Goal: Task Accomplishment & Management: Complete application form

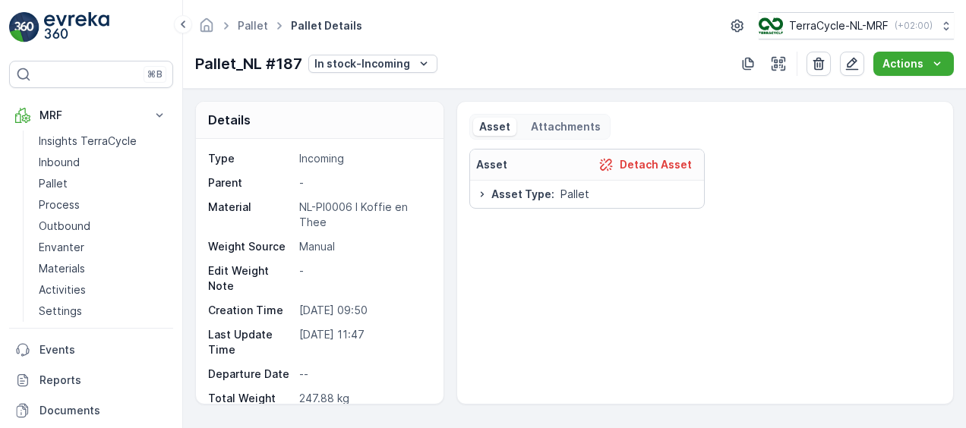
scroll to position [554, 0]
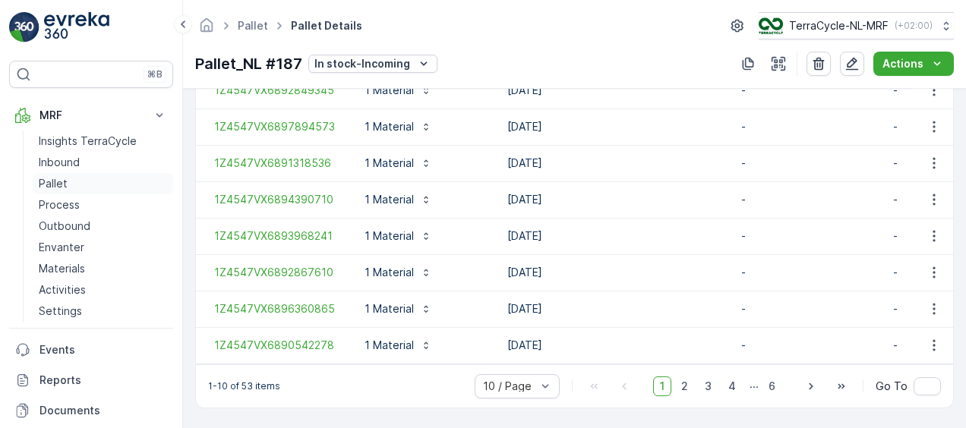
click at [65, 185] on p "Pallet" at bounding box center [53, 183] width 29 height 15
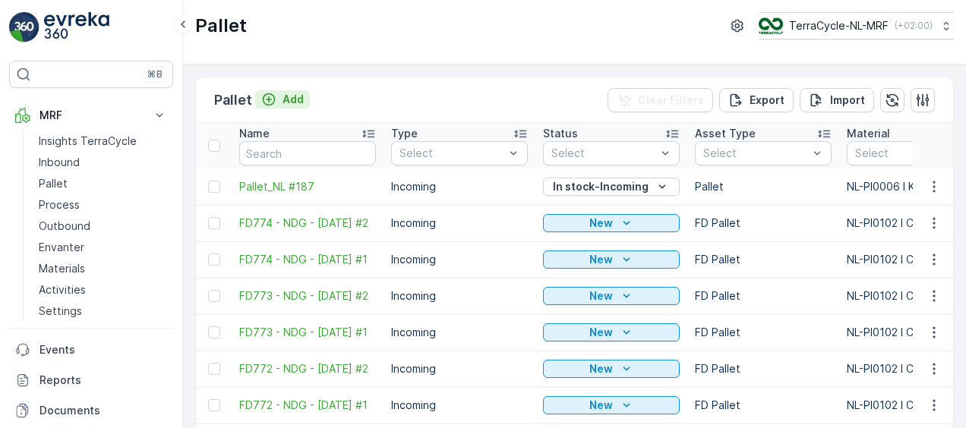
click at [291, 99] on p "Add" at bounding box center [292, 99] width 21 height 15
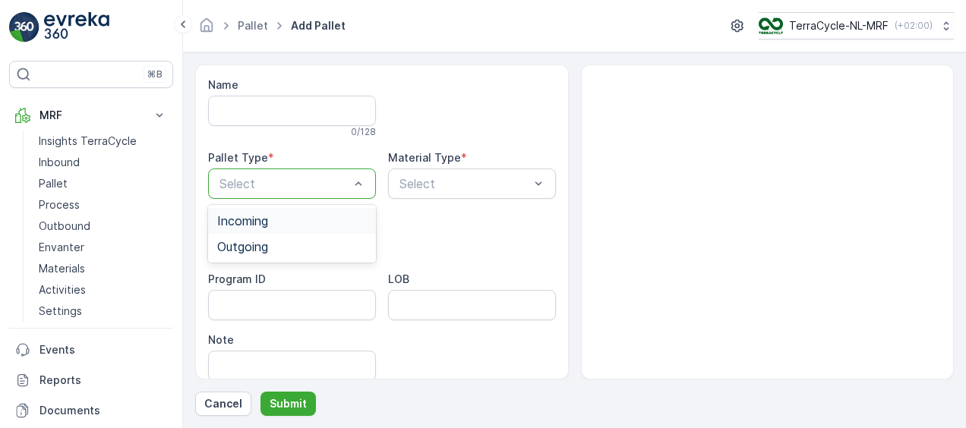
click at [299, 226] on div "Incoming" at bounding box center [292, 221] width 150 height 14
click at [472, 177] on div at bounding box center [464, 184] width 133 height 14
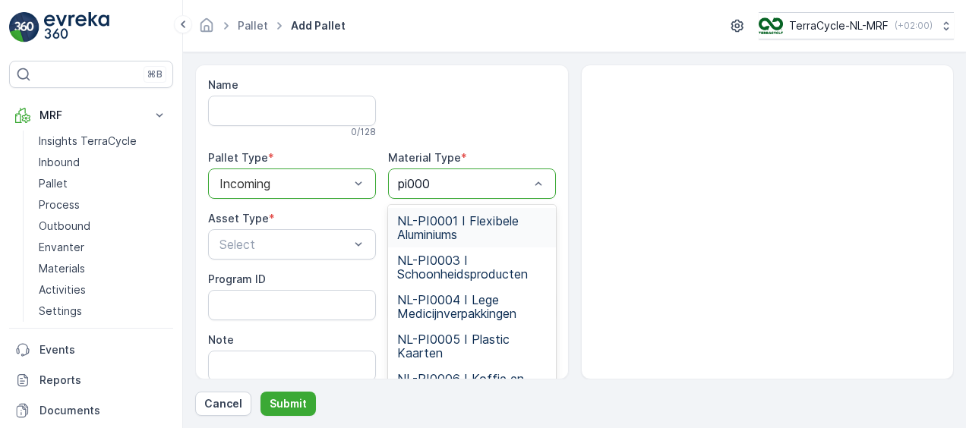
type input "pi0006"
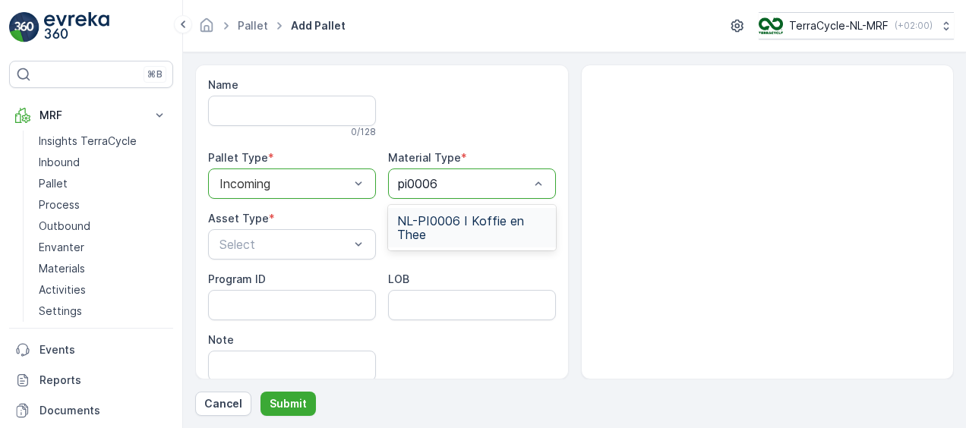
click at [457, 234] on span "NL-PI0006 I Koffie en Thee" at bounding box center [472, 227] width 150 height 27
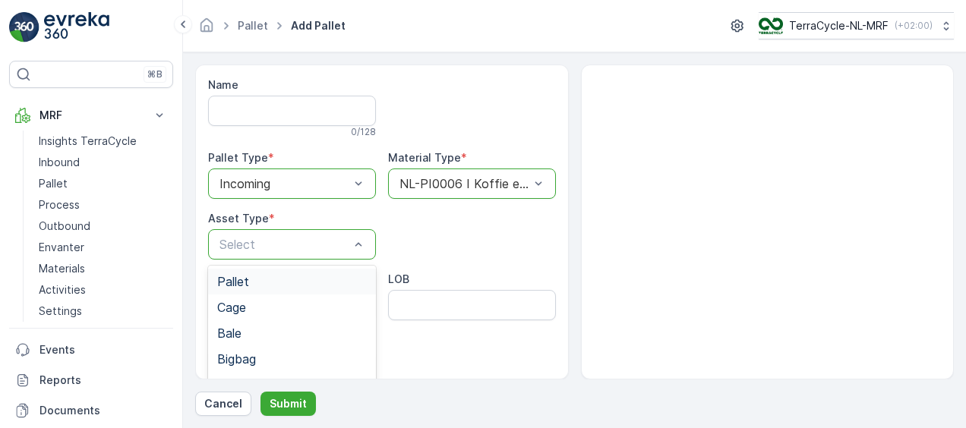
click at [305, 285] on div "Pallet" at bounding box center [292, 282] width 150 height 14
click at [287, 399] on p "Submit" at bounding box center [288, 403] width 37 height 15
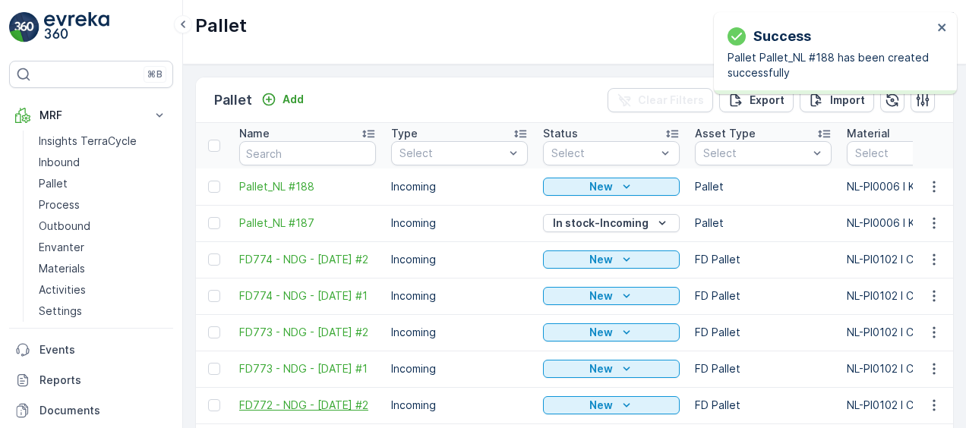
click at [287, 399] on span "FD772 - NDG - [DATE] #2" at bounding box center [307, 405] width 137 height 15
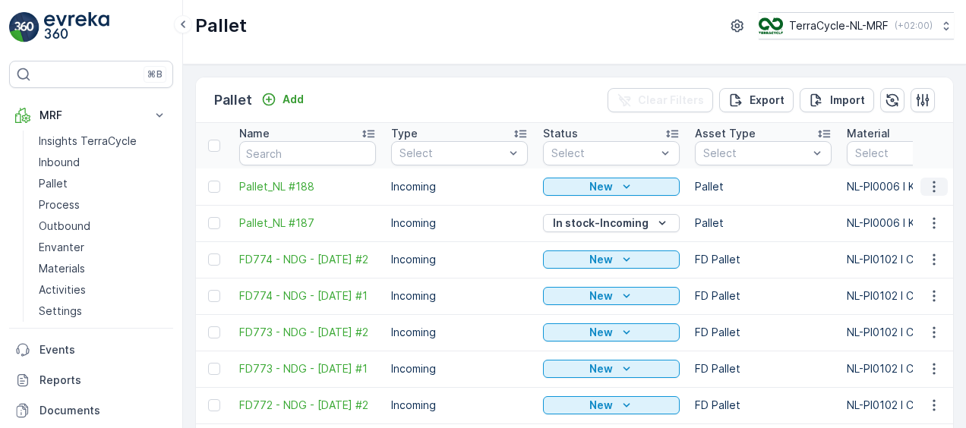
click at [932, 183] on icon "button" at bounding box center [933, 186] width 15 height 15
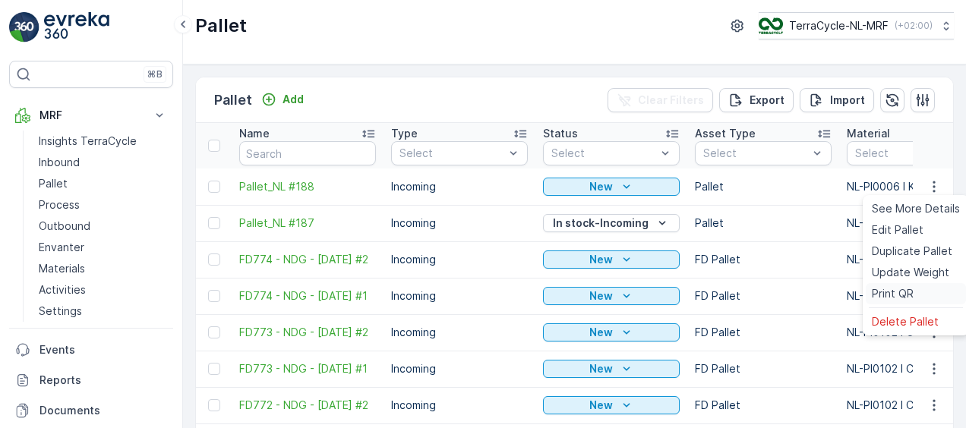
click at [894, 295] on span "Print QR" at bounding box center [893, 293] width 42 height 15
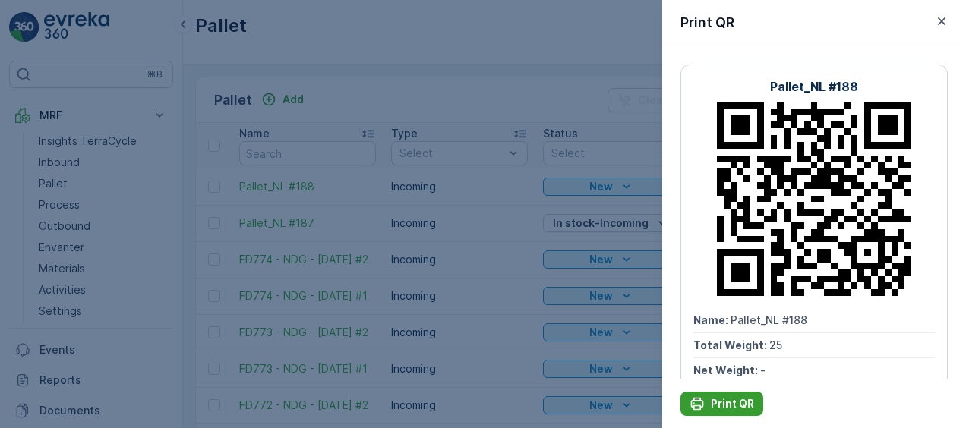
click at [724, 402] on p "Print QR" at bounding box center [732, 403] width 43 height 15
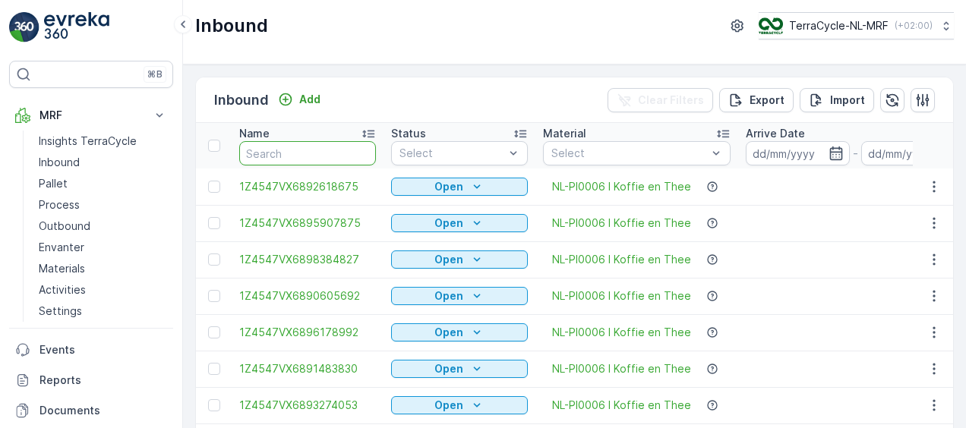
click at [311, 147] on input "text" at bounding box center [307, 153] width 137 height 24
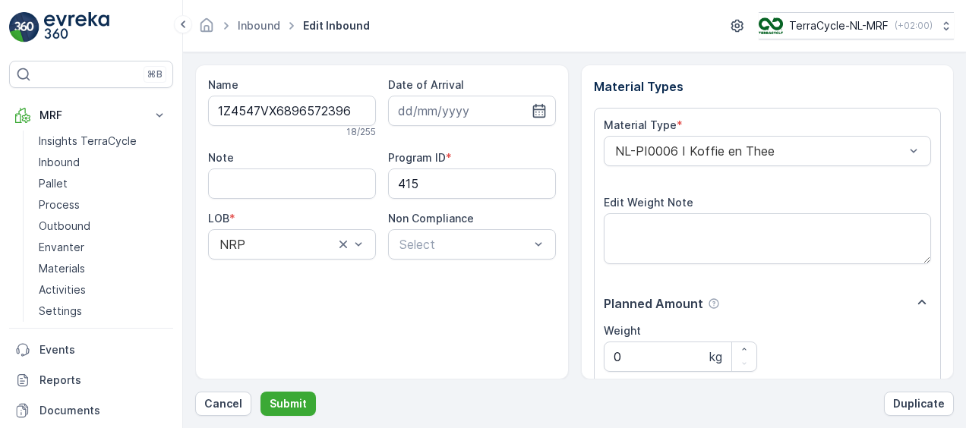
scroll to position [252, 0]
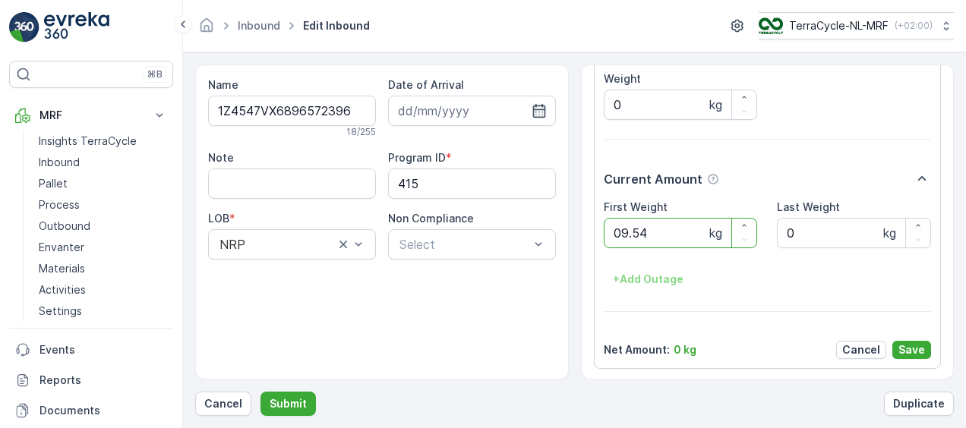
click at [260, 392] on button "Submit" at bounding box center [287, 404] width 55 height 24
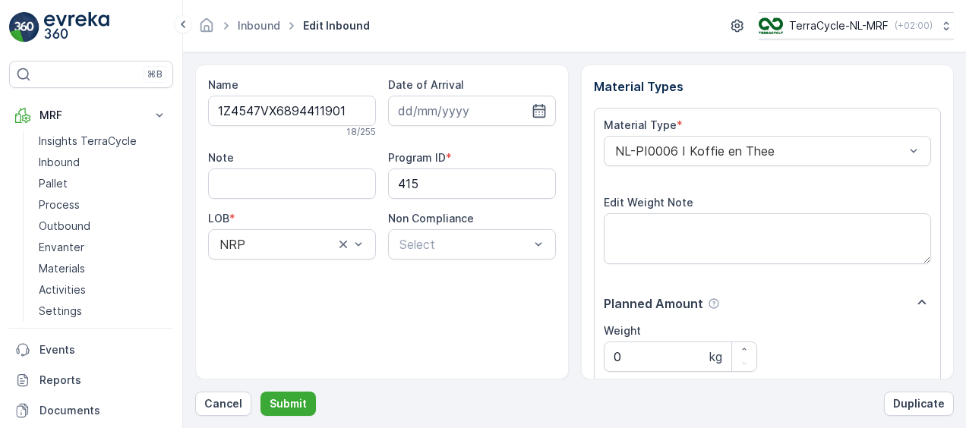
scroll to position [252, 0]
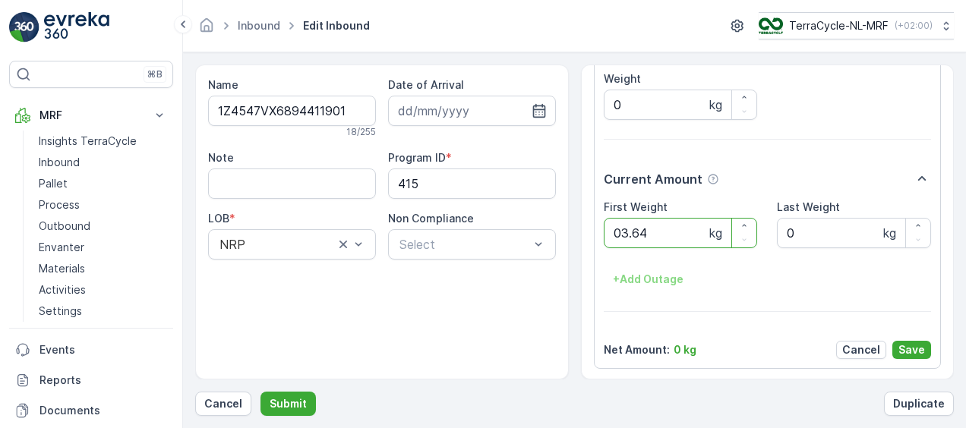
click at [260, 392] on button "Submit" at bounding box center [287, 404] width 55 height 24
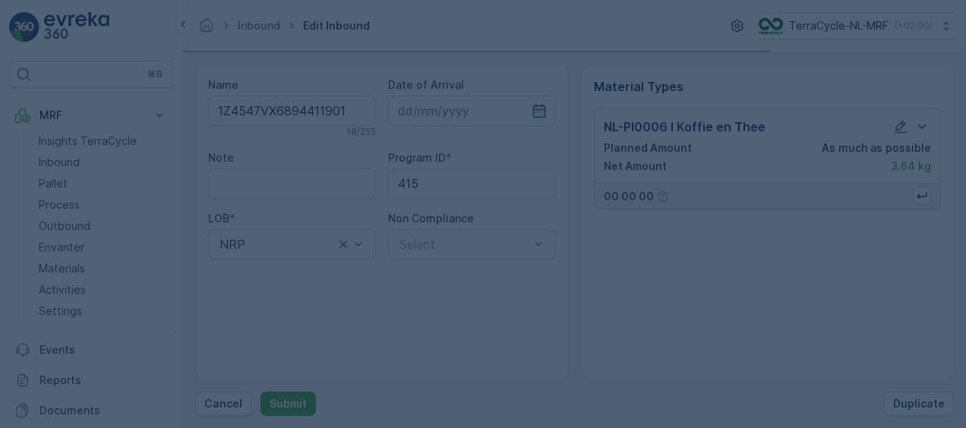
scroll to position [0, 0]
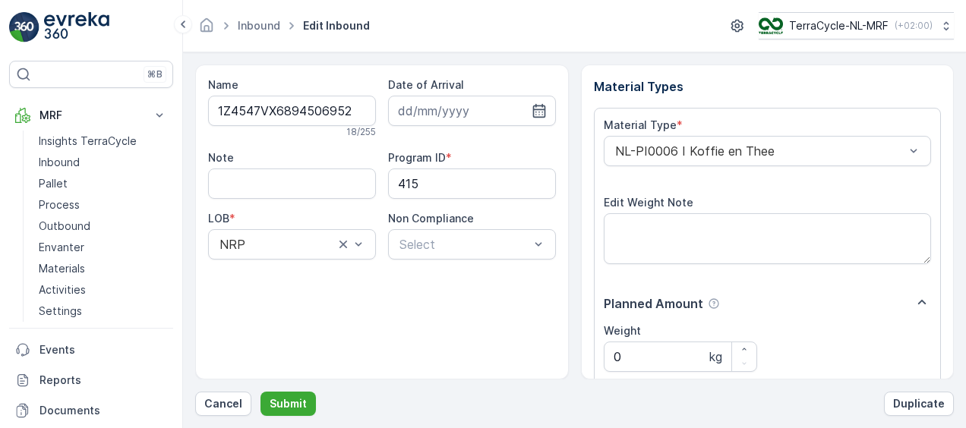
scroll to position [252, 0]
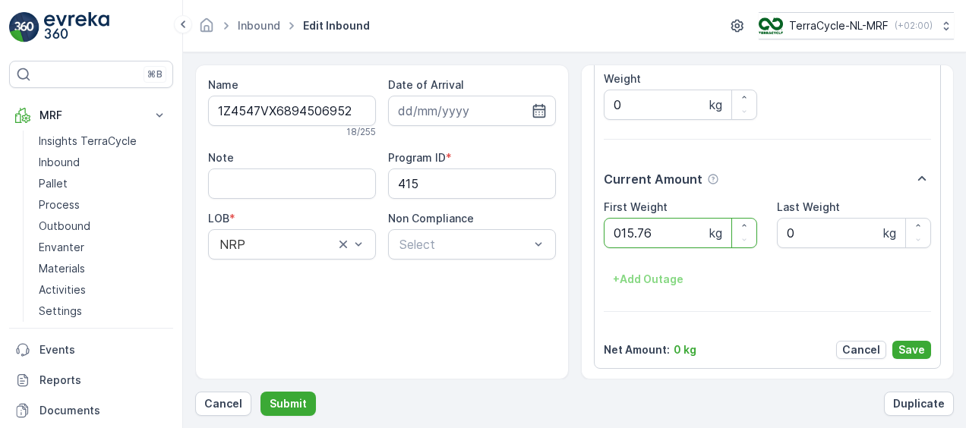
click at [260, 392] on button "Submit" at bounding box center [287, 404] width 55 height 24
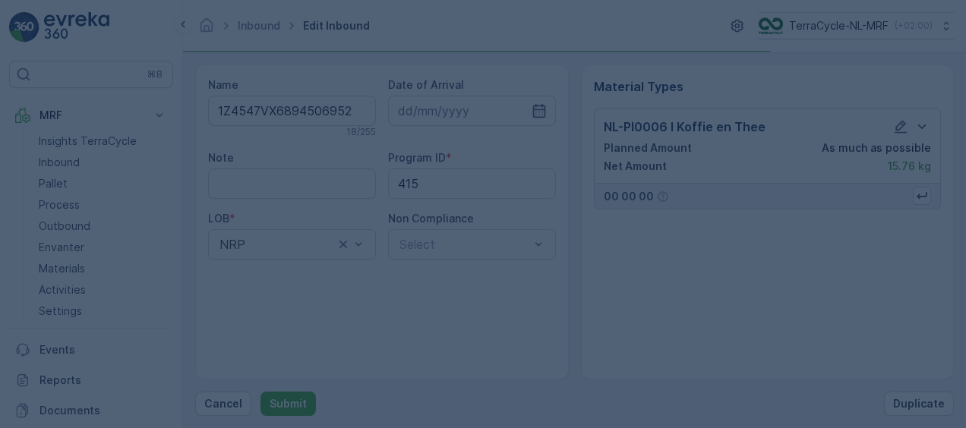
scroll to position [0, 0]
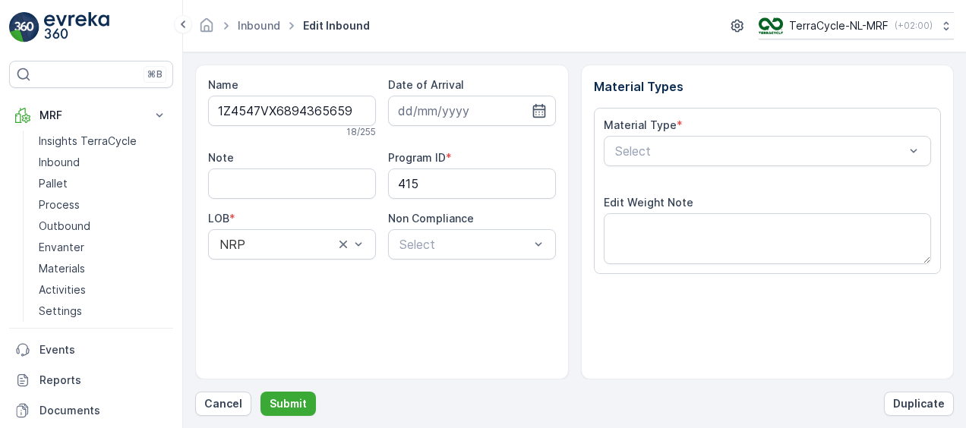
scroll to position [252, 0]
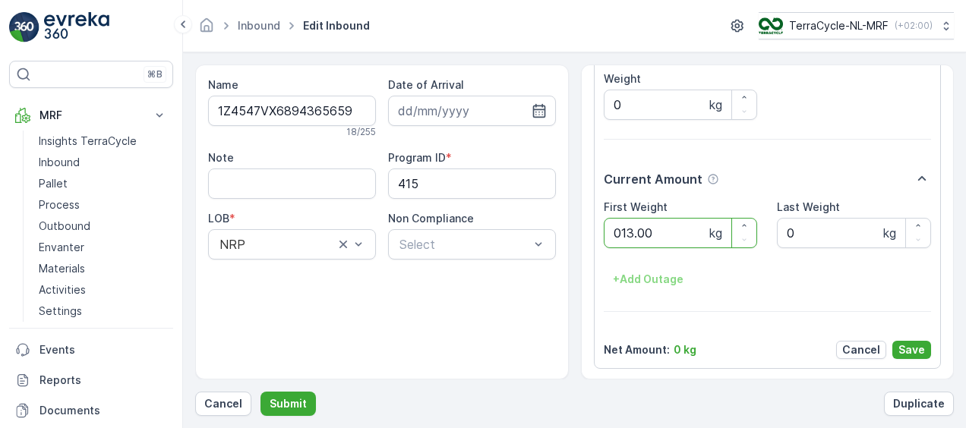
click at [260, 392] on button "Submit" at bounding box center [287, 404] width 55 height 24
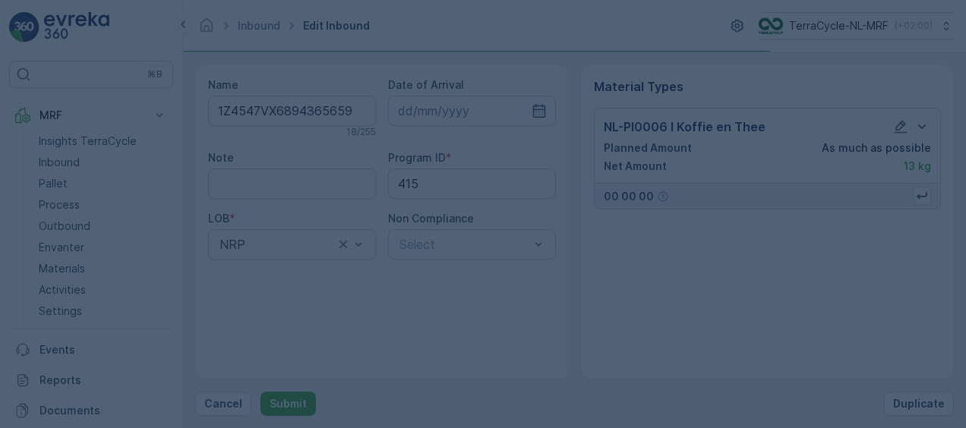
scroll to position [0, 0]
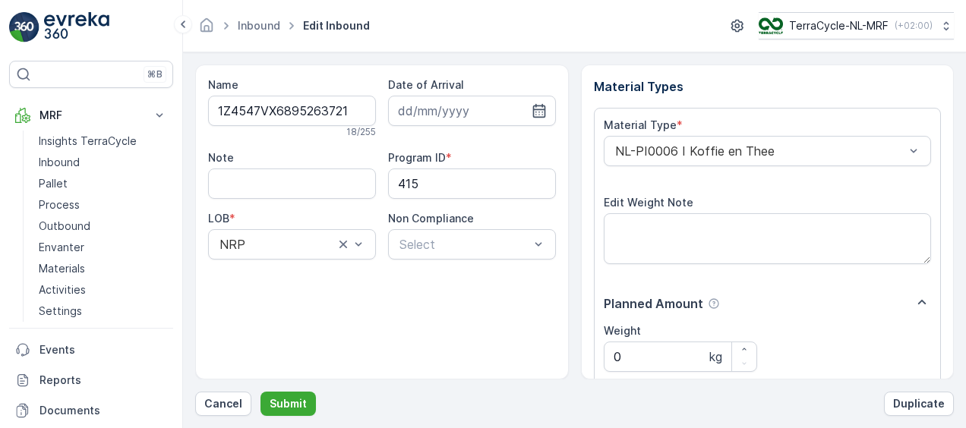
scroll to position [252, 0]
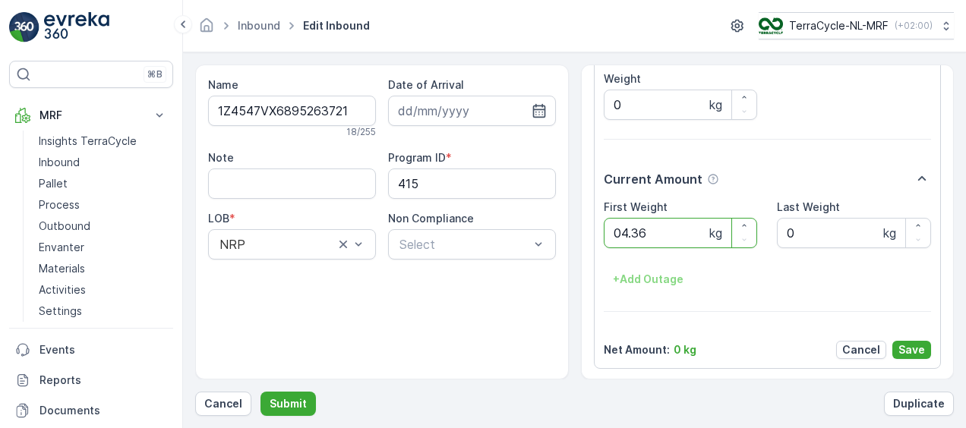
click at [260, 392] on button "Submit" at bounding box center [287, 404] width 55 height 24
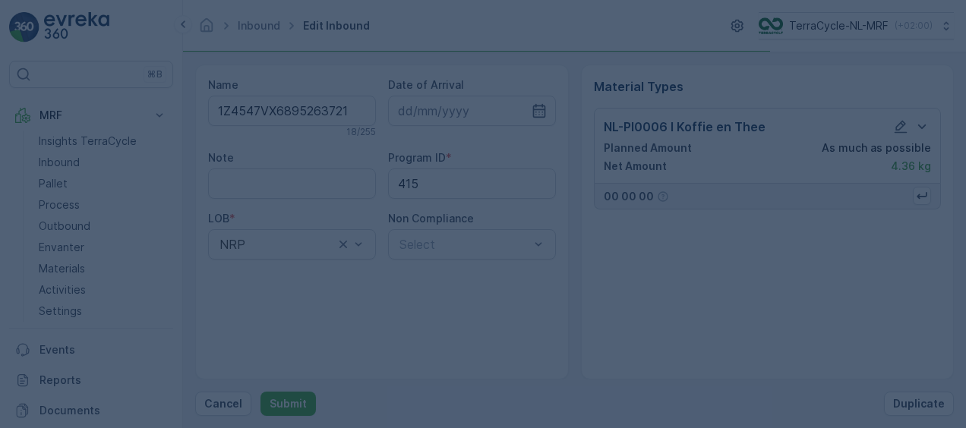
scroll to position [0, 0]
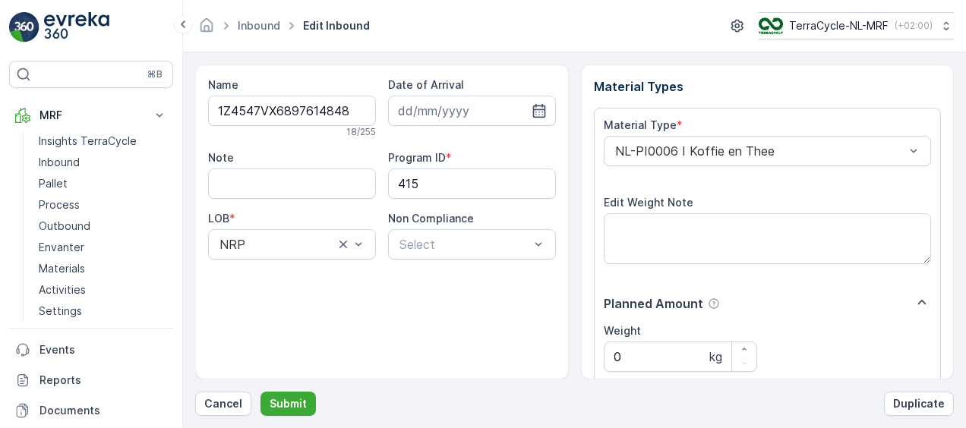
scroll to position [252, 0]
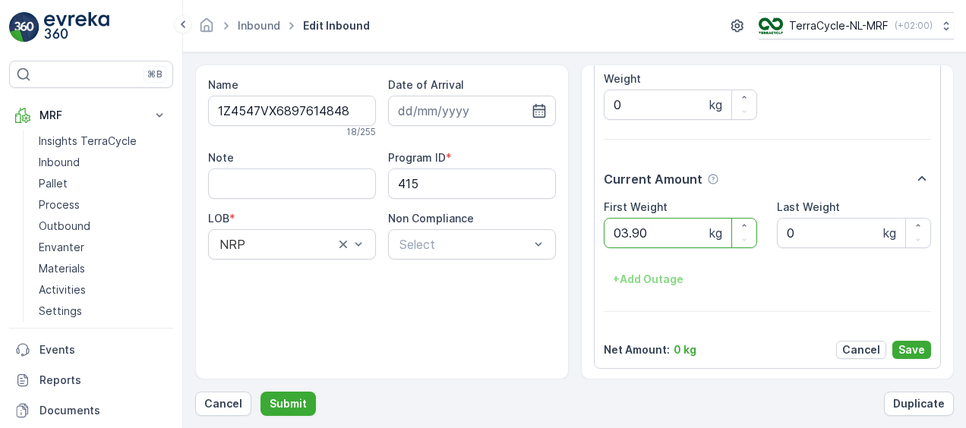
click at [260, 392] on button "Submit" at bounding box center [287, 404] width 55 height 24
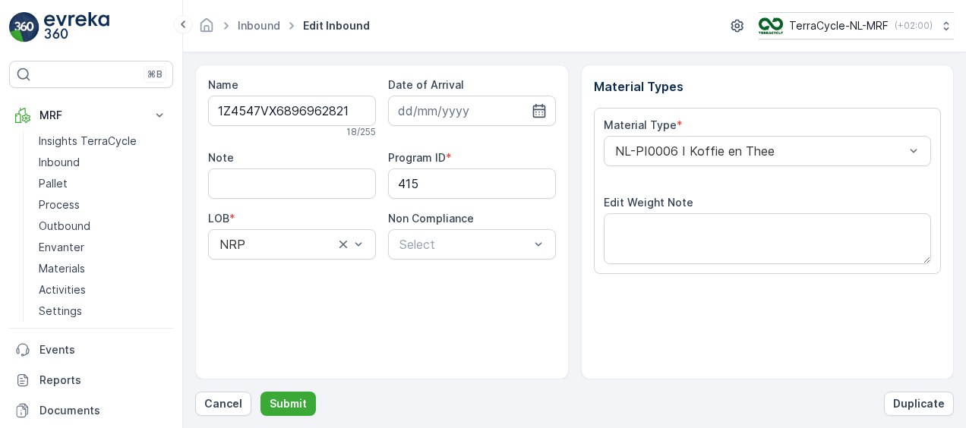
scroll to position [252, 0]
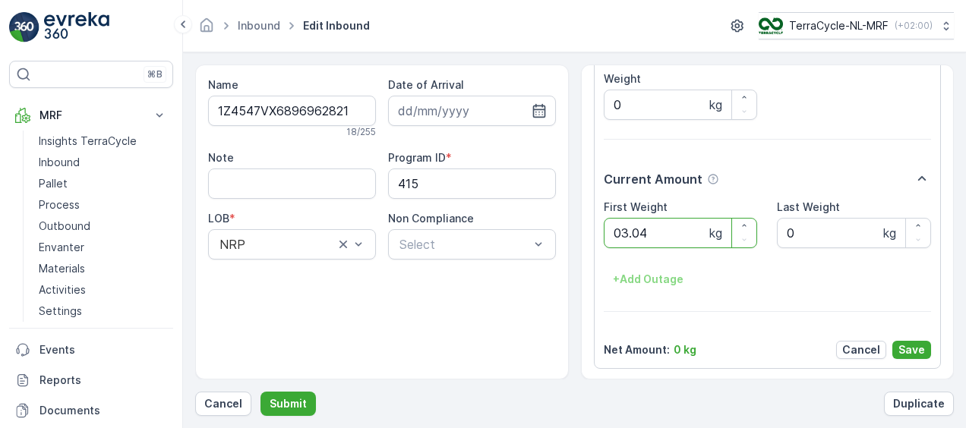
click at [260, 392] on button "Submit" at bounding box center [287, 404] width 55 height 24
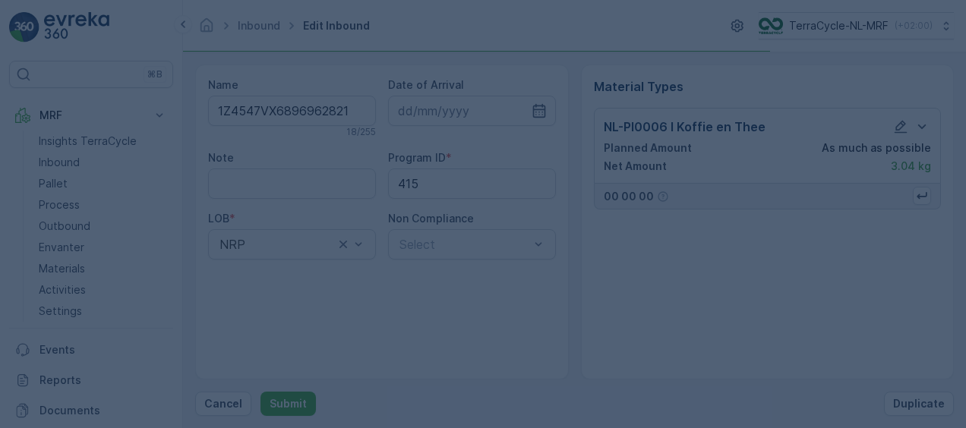
scroll to position [0, 0]
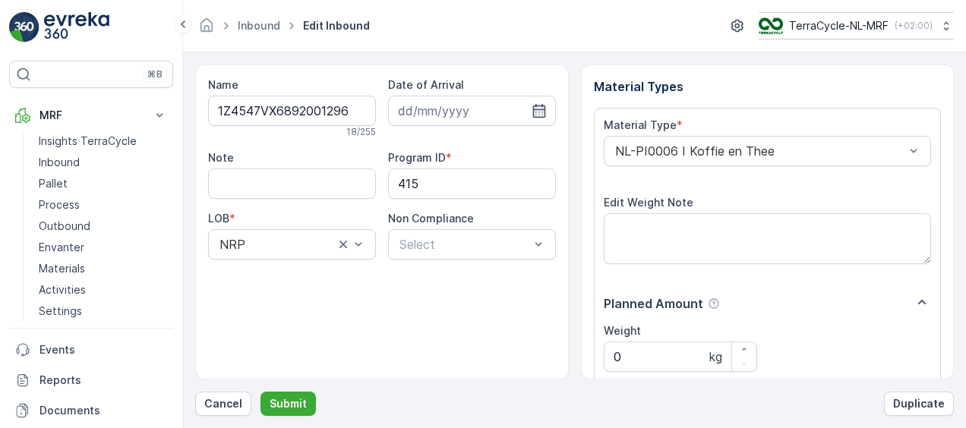
scroll to position [252, 0]
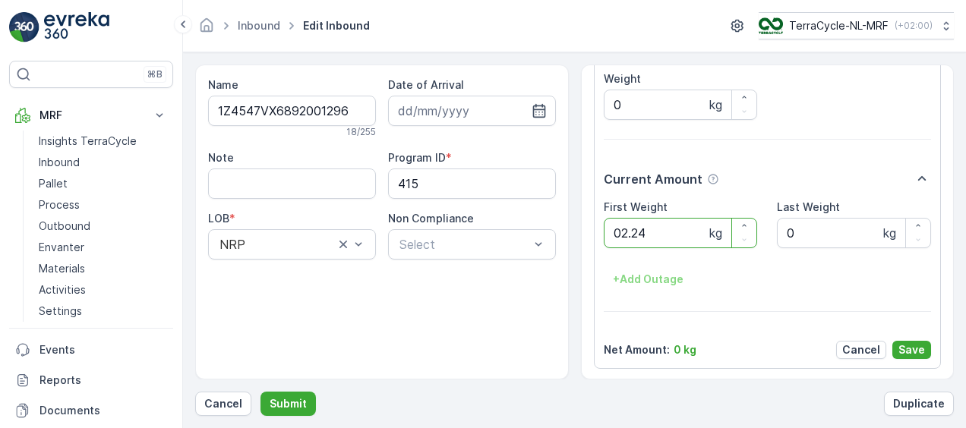
click at [260, 392] on button "Submit" at bounding box center [287, 404] width 55 height 24
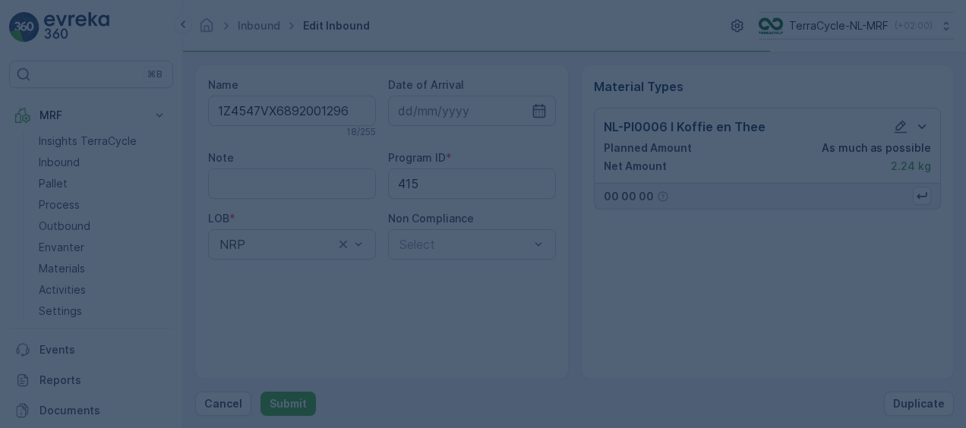
scroll to position [0, 0]
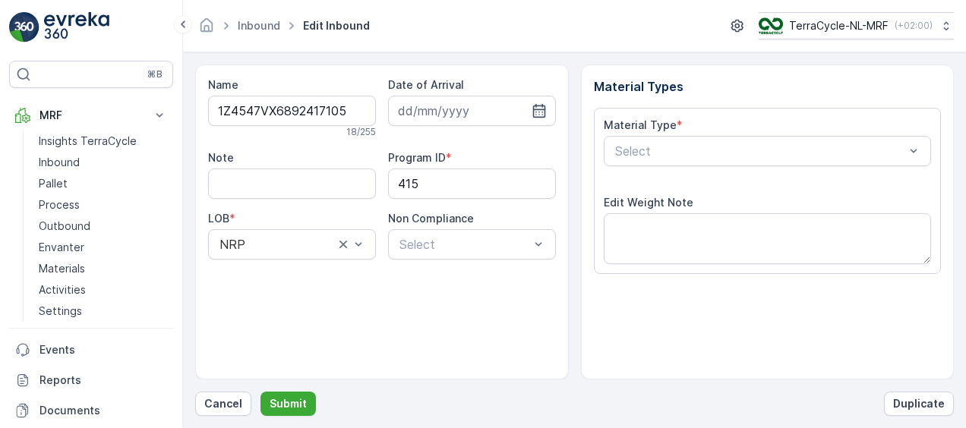
scroll to position [252, 0]
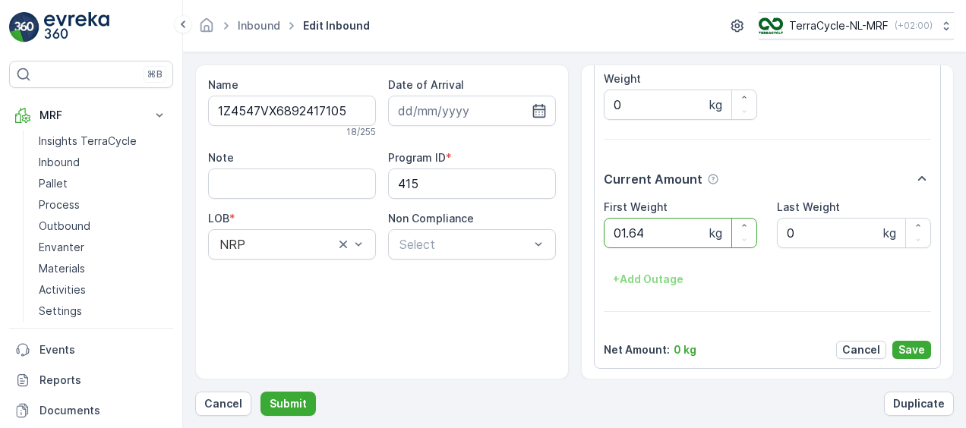
click at [260, 392] on button "Submit" at bounding box center [287, 404] width 55 height 24
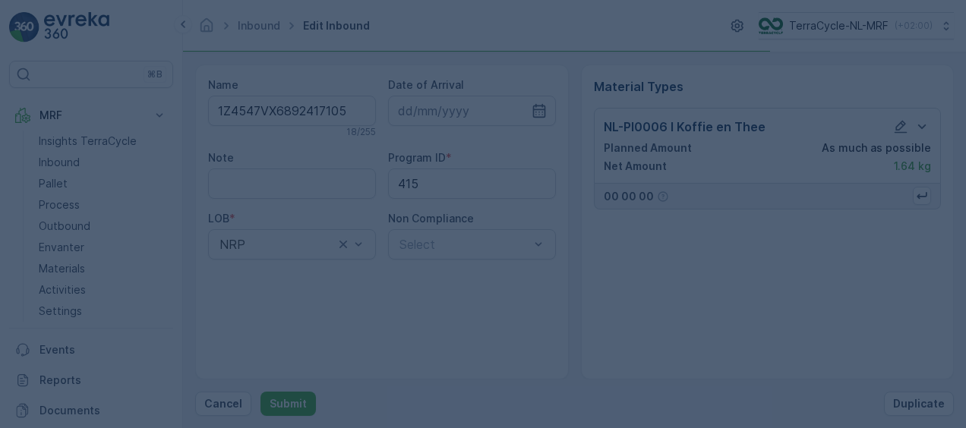
scroll to position [0, 0]
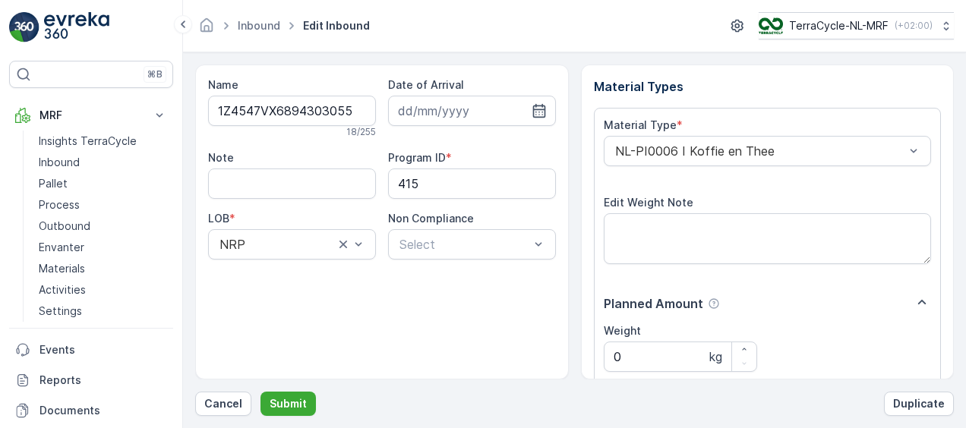
scroll to position [252, 0]
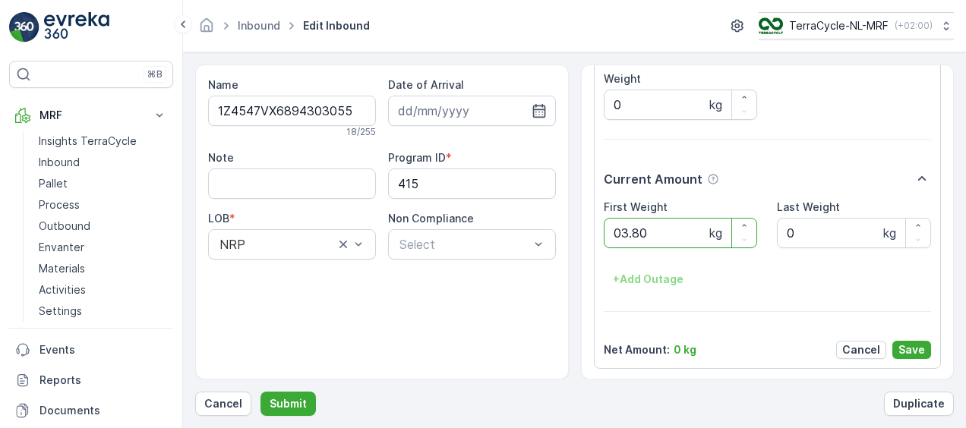
click at [260, 392] on button "Submit" at bounding box center [287, 404] width 55 height 24
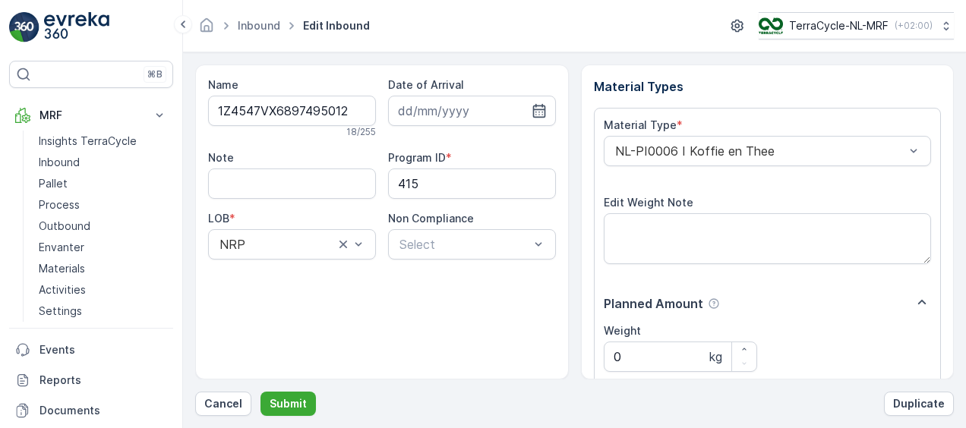
scroll to position [252, 0]
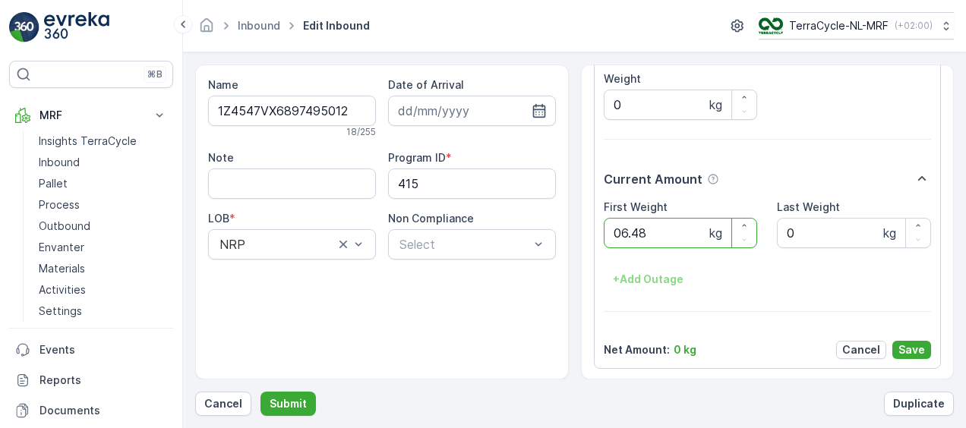
click at [260, 392] on button "Submit" at bounding box center [287, 404] width 55 height 24
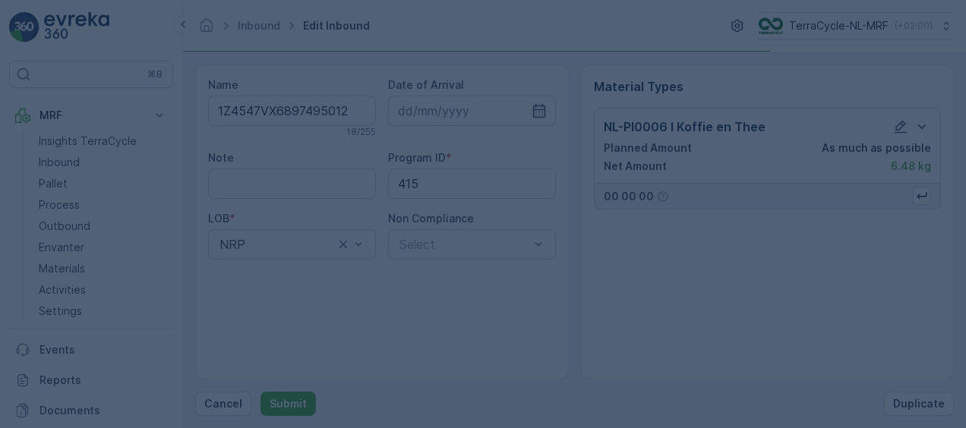
scroll to position [0, 0]
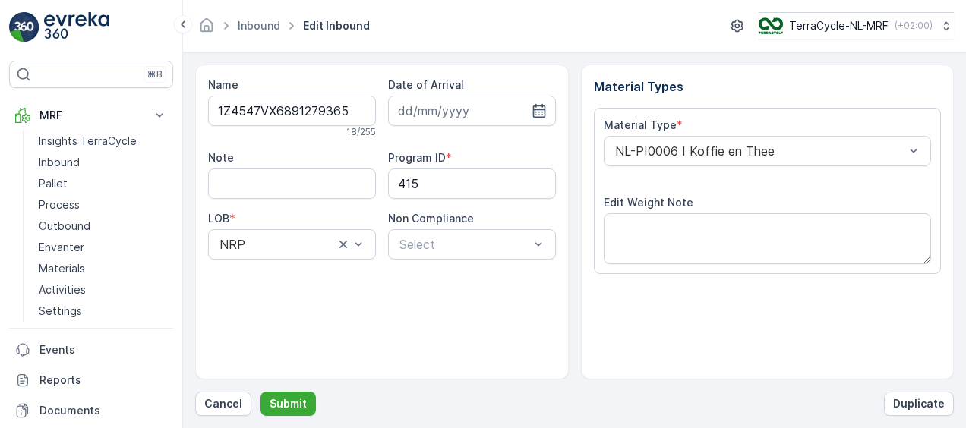
scroll to position [252, 0]
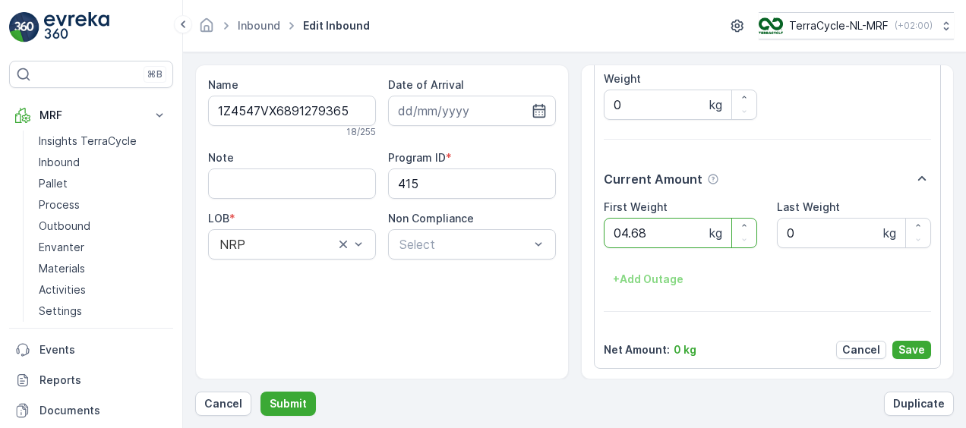
click at [260, 392] on button "Submit" at bounding box center [287, 404] width 55 height 24
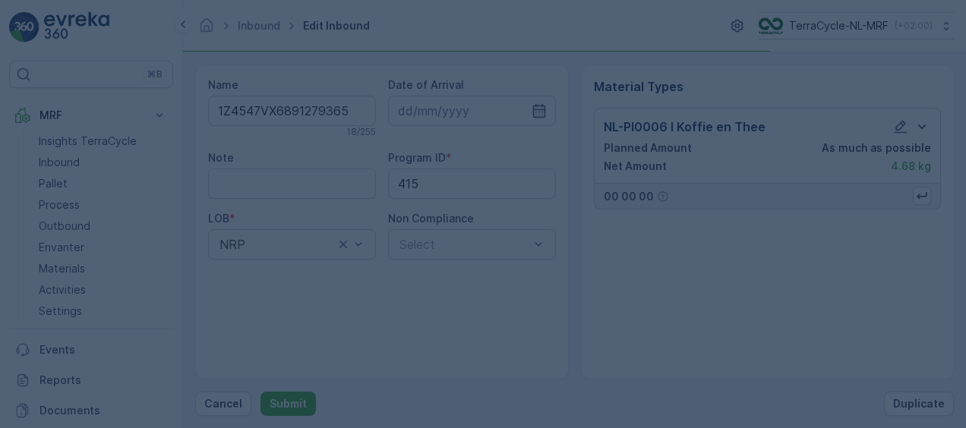
scroll to position [0, 0]
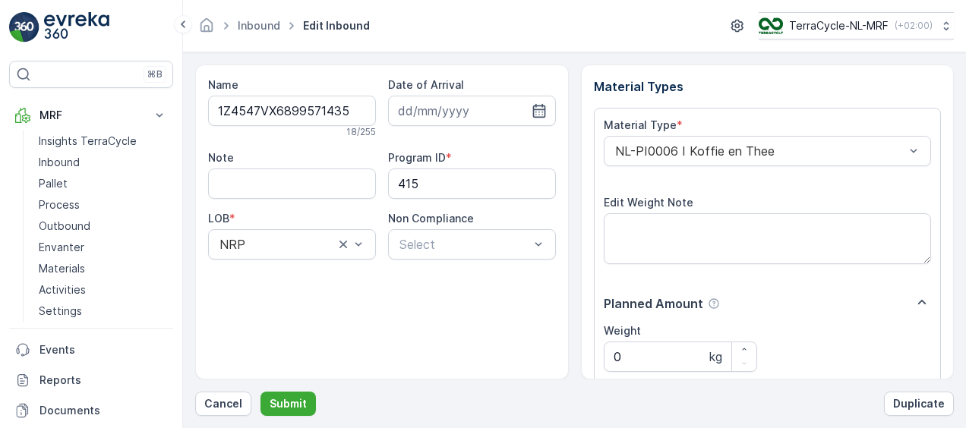
scroll to position [252, 0]
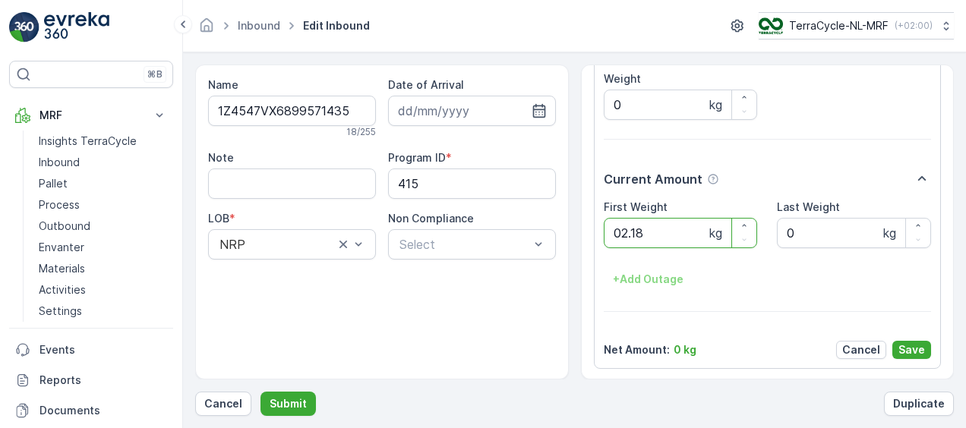
click at [260, 392] on button "Submit" at bounding box center [287, 404] width 55 height 24
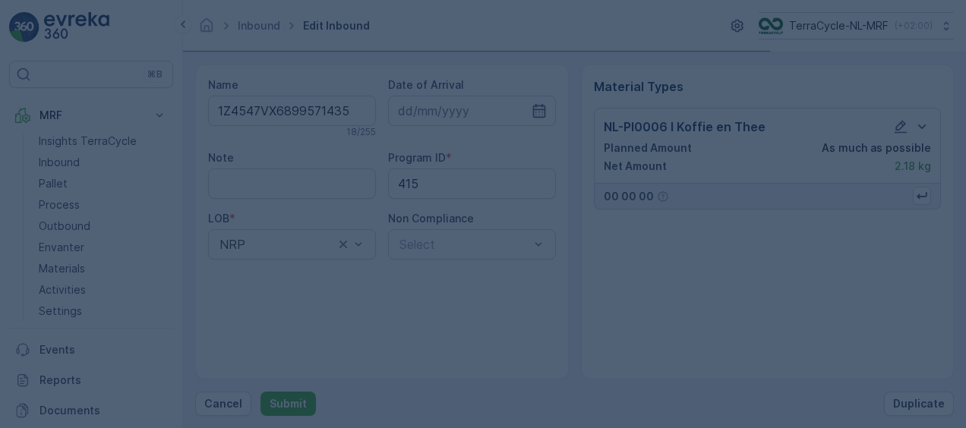
scroll to position [0, 0]
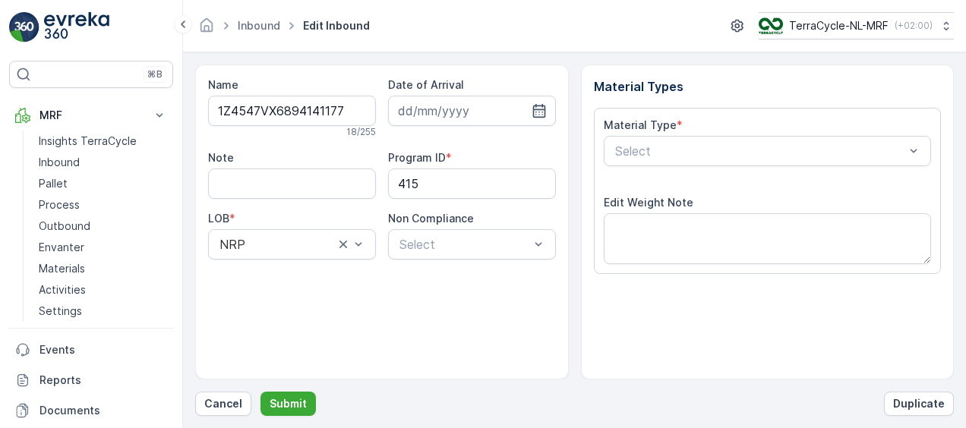
scroll to position [252, 0]
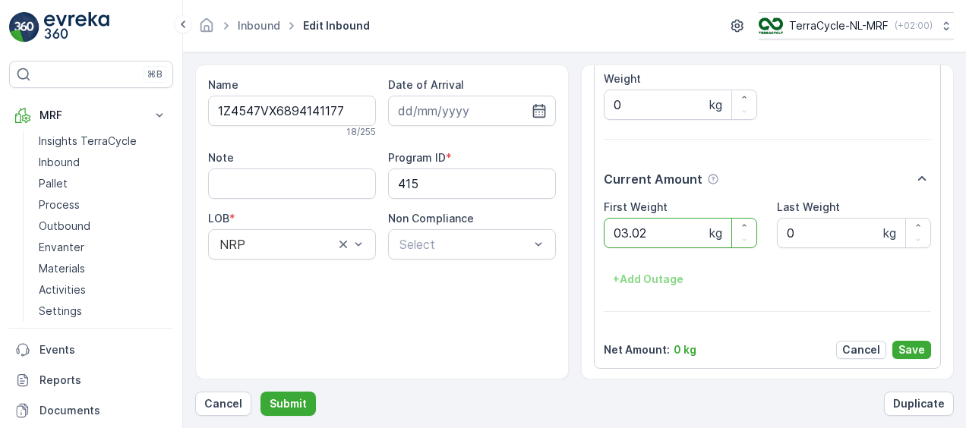
click at [260, 392] on button "Submit" at bounding box center [287, 404] width 55 height 24
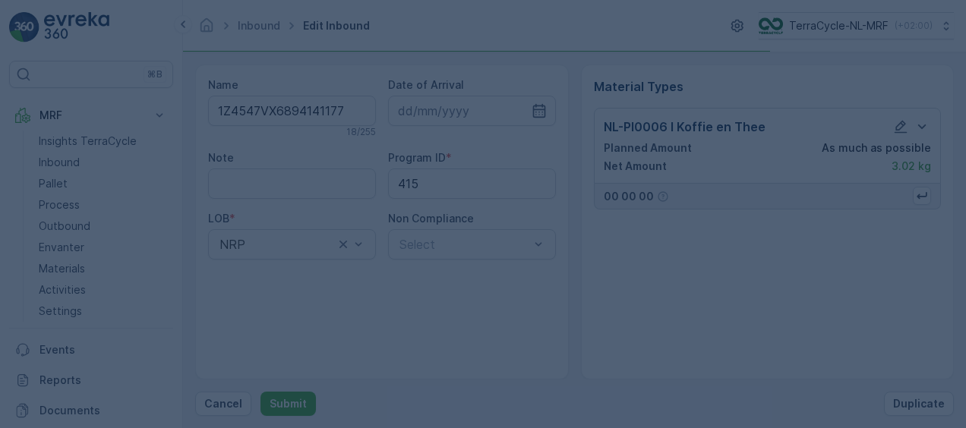
scroll to position [0, 0]
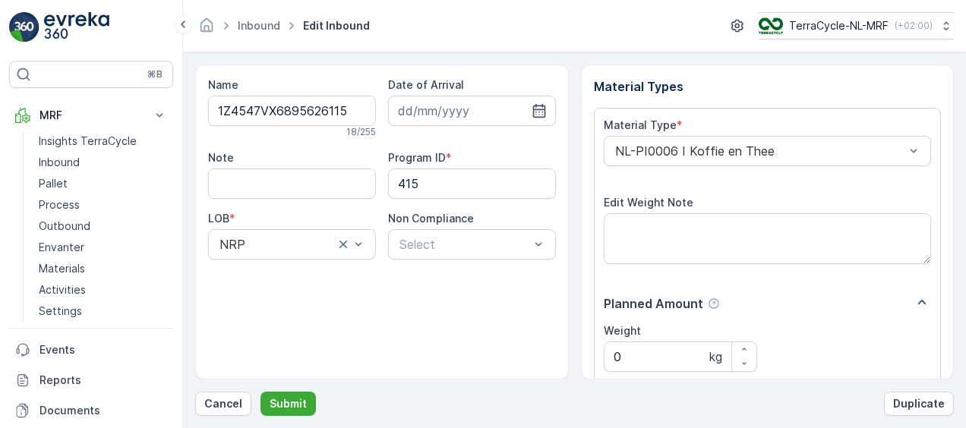
scroll to position [252, 0]
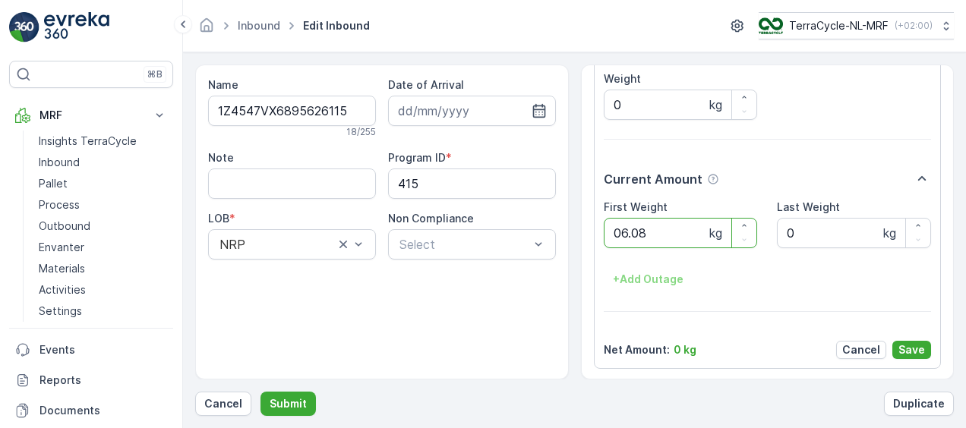
click at [260, 392] on button "Submit" at bounding box center [287, 404] width 55 height 24
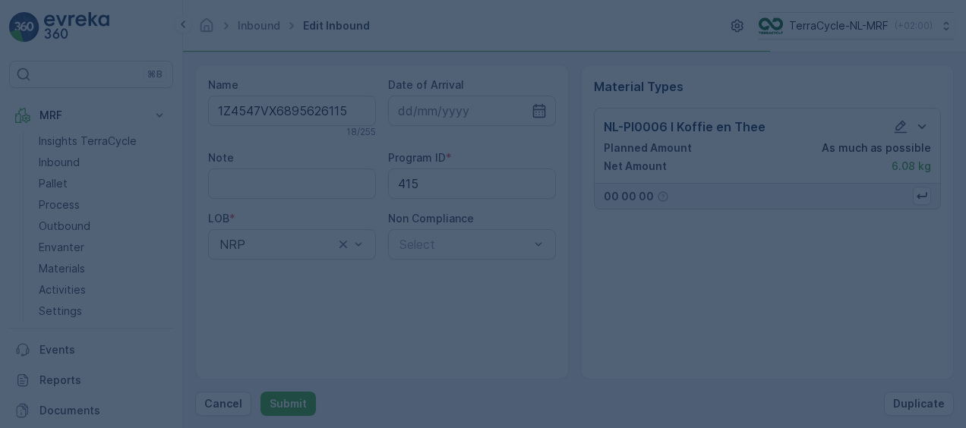
scroll to position [0, 0]
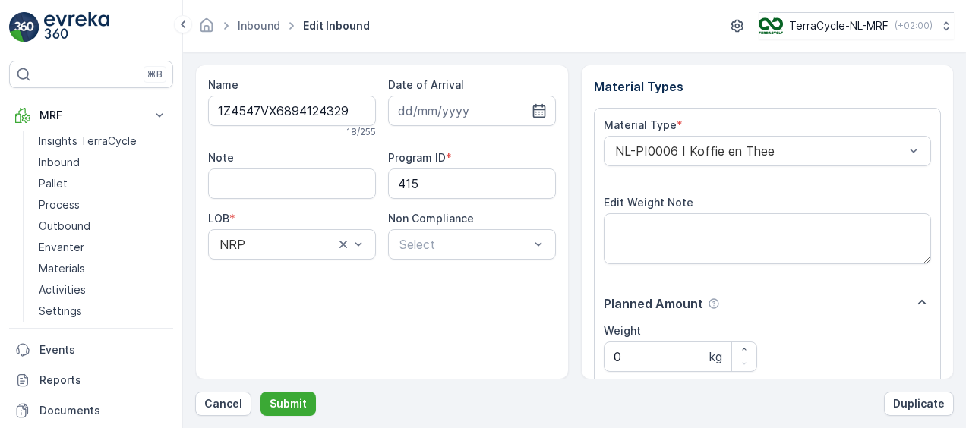
scroll to position [252, 0]
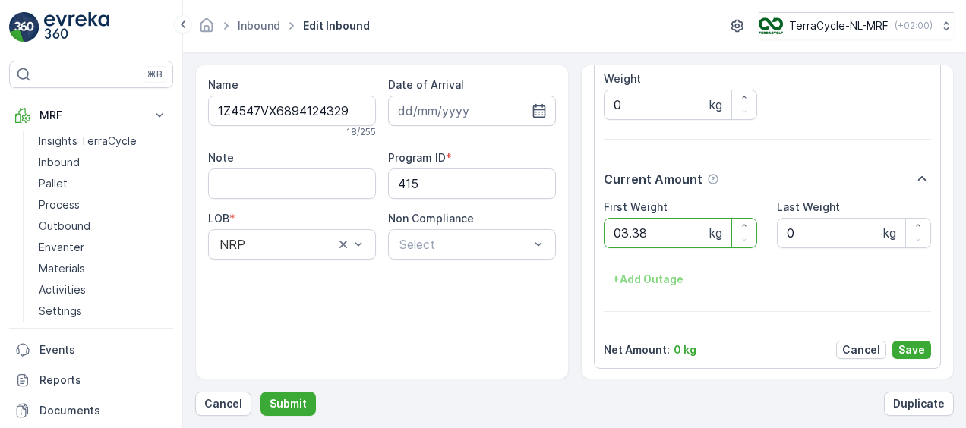
click at [260, 392] on button "Submit" at bounding box center [287, 404] width 55 height 24
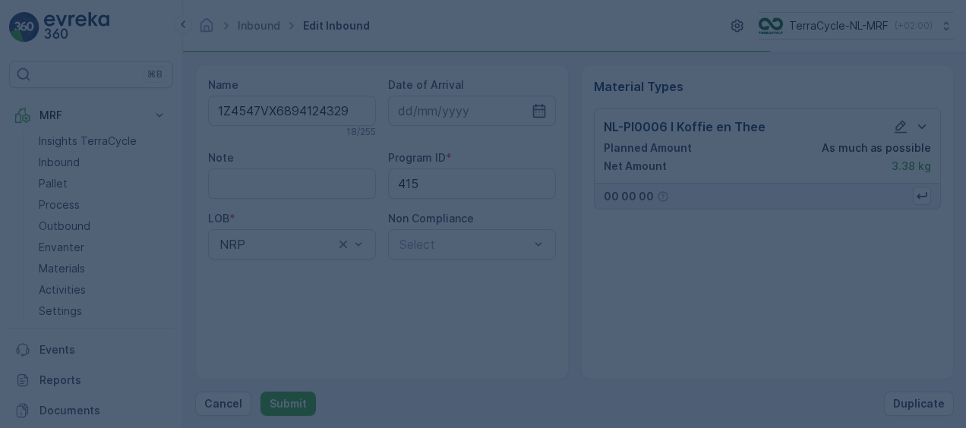
scroll to position [0, 0]
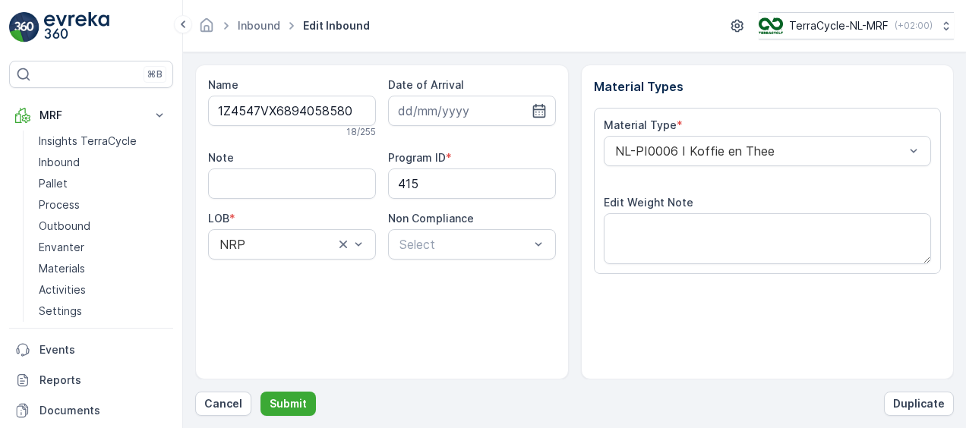
scroll to position [252, 0]
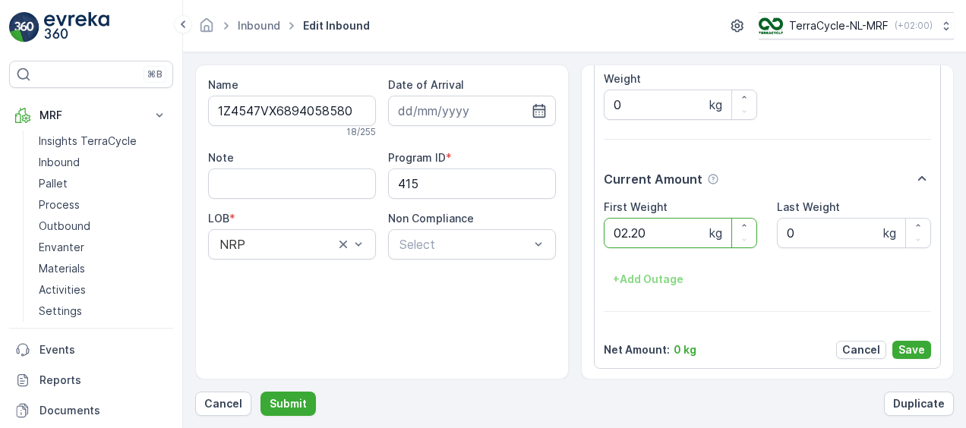
click at [260, 392] on button "Submit" at bounding box center [287, 404] width 55 height 24
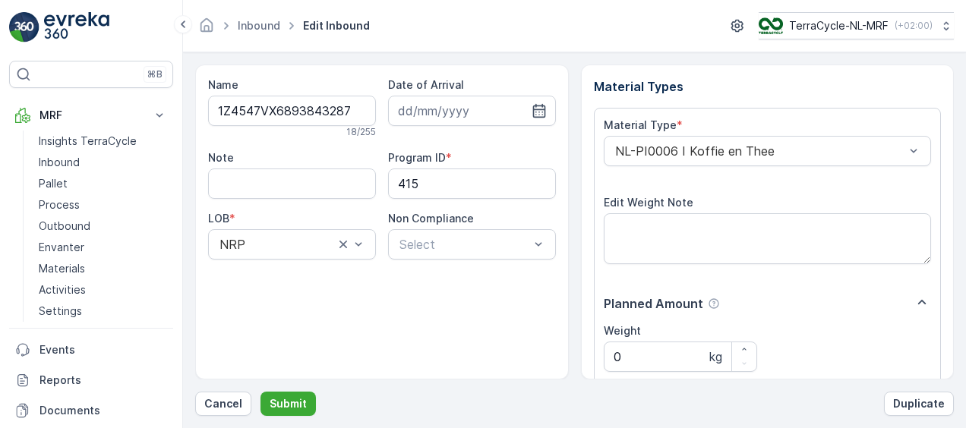
scroll to position [252, 0]
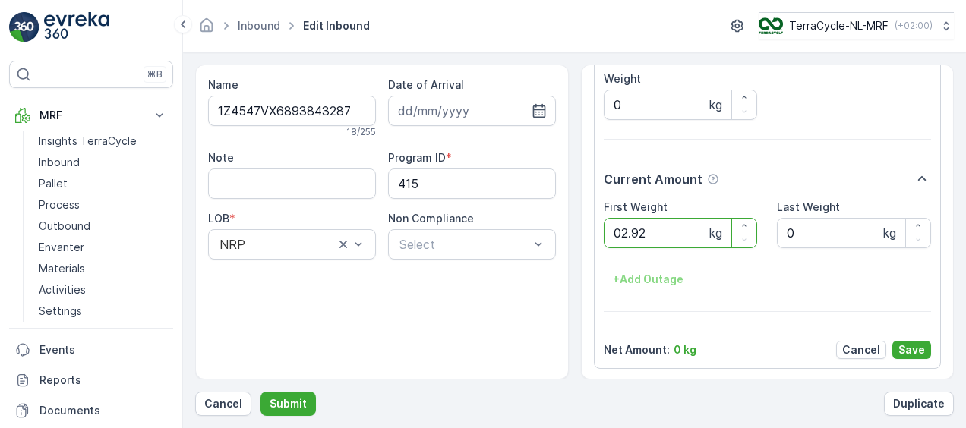
click at [260, 392] on button "Submit" at bounding box center [287, 404] width 55 height 24
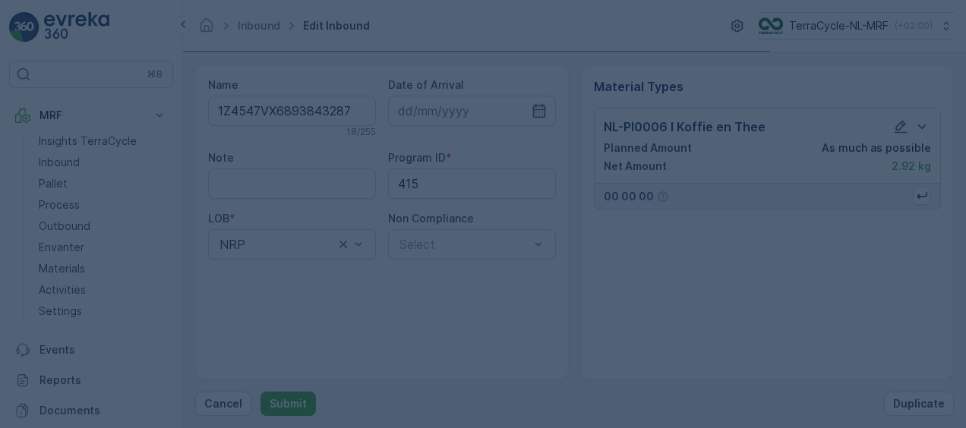
scroll to position [0, 0]
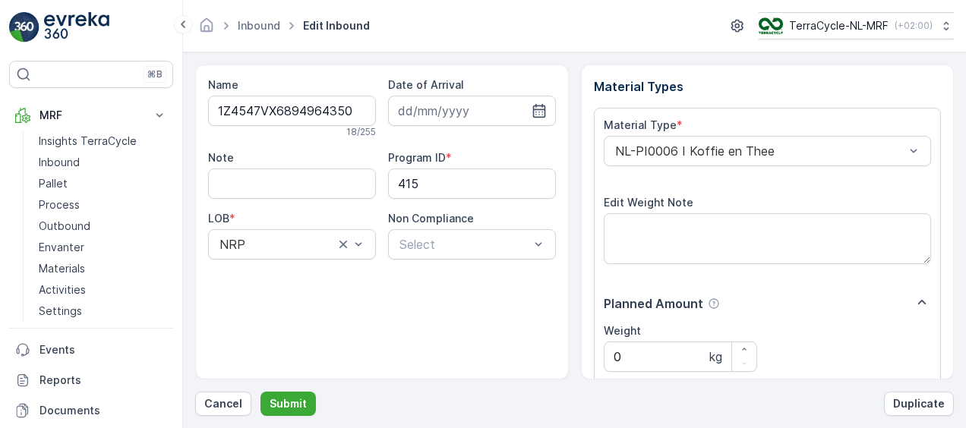
scroll to position [252, 0]
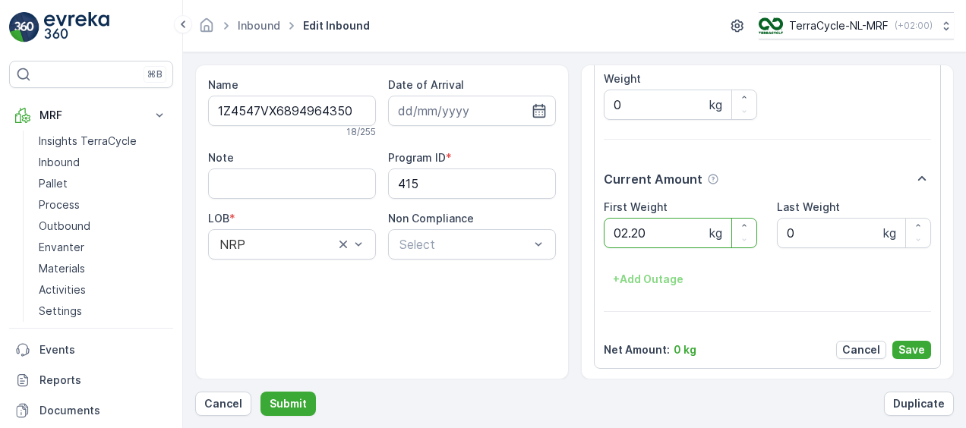
click at [260, 392] on button "Submit" at bounding box center [287, 404] width 55 height 24
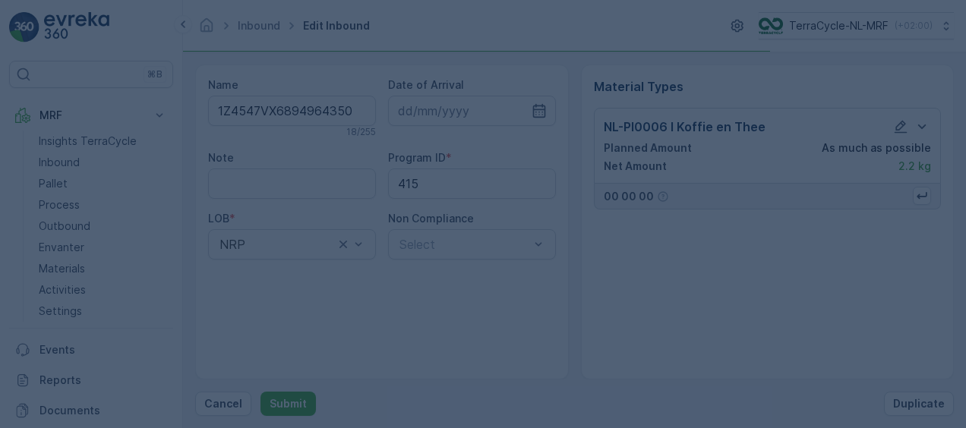
scroll to position [0, 0]
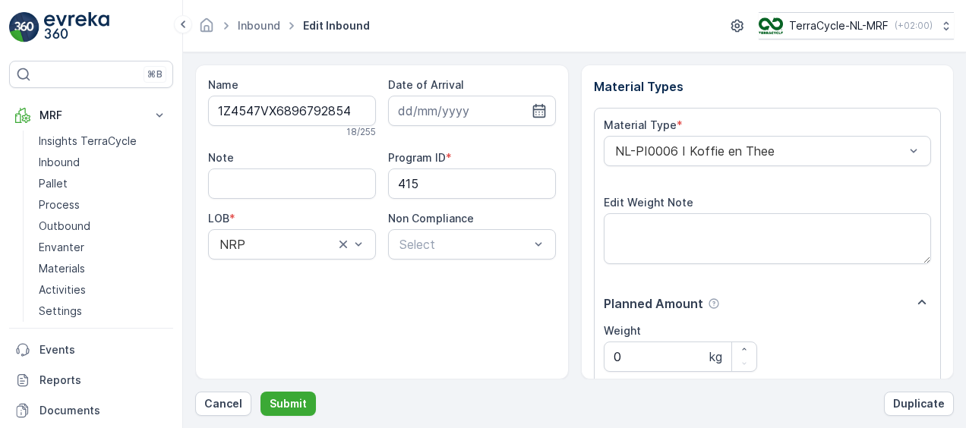
scroll to position [252, 0]
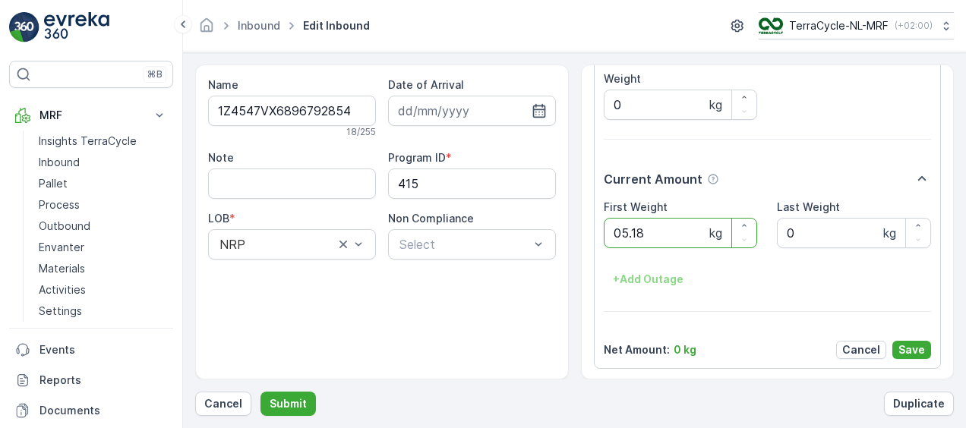
click at [260, 392] on button "Submit" at bounding box center [287, 404] width 55 height 24
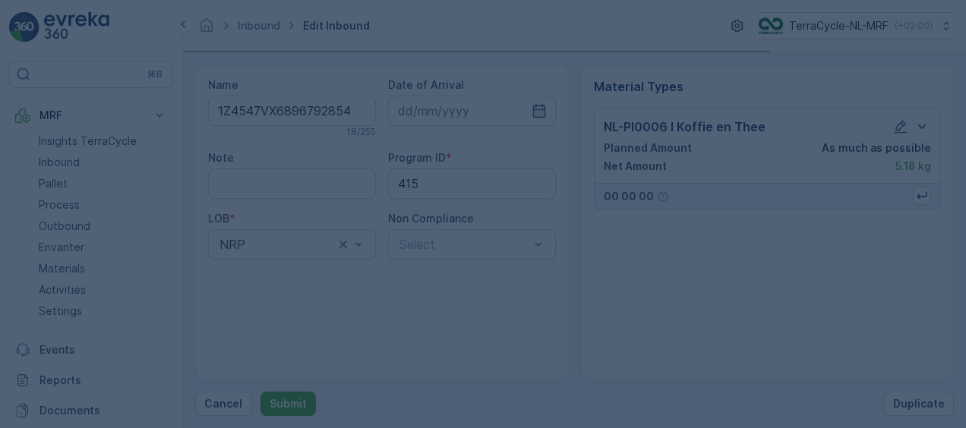
scroll to position [0, 0]
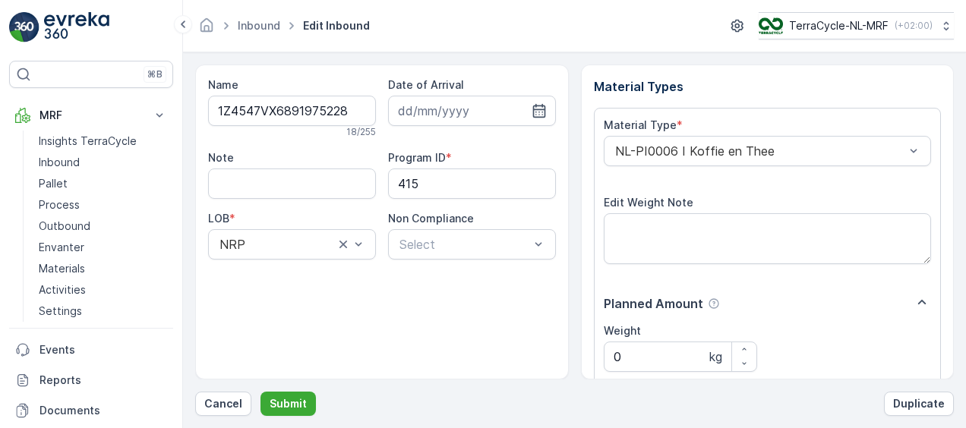
scroll to position [252, 0]
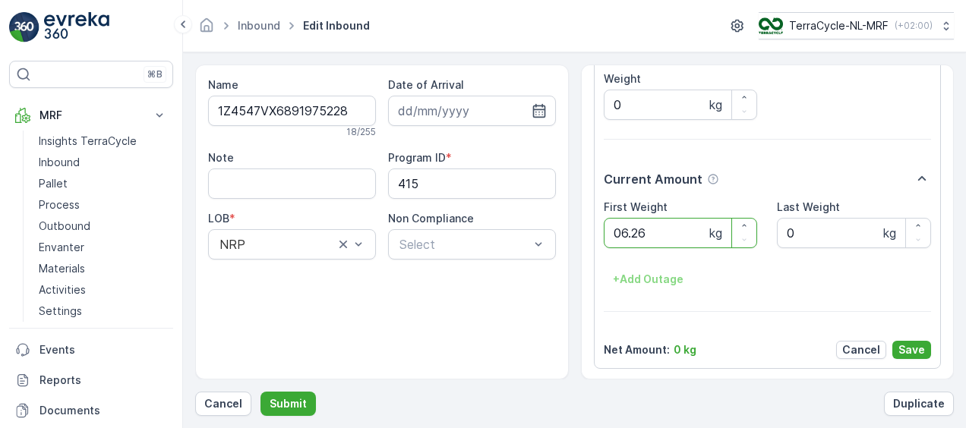
click at [260, 392] on button "Submit" at bounding box center [287, 404] width 55 height 24
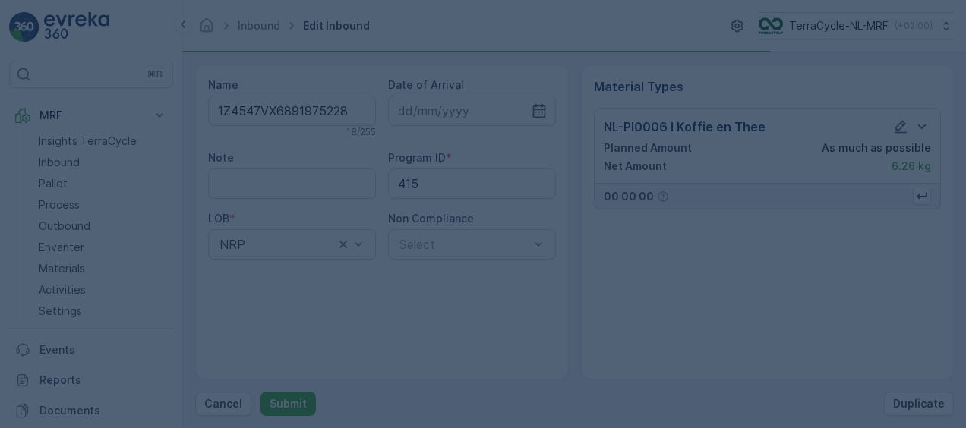
scroll to position [0, 0]
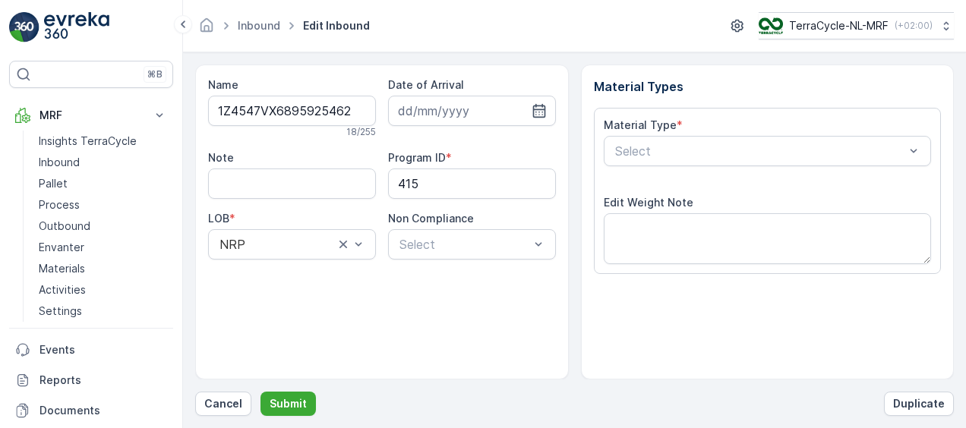
scroll to position [252, 0]
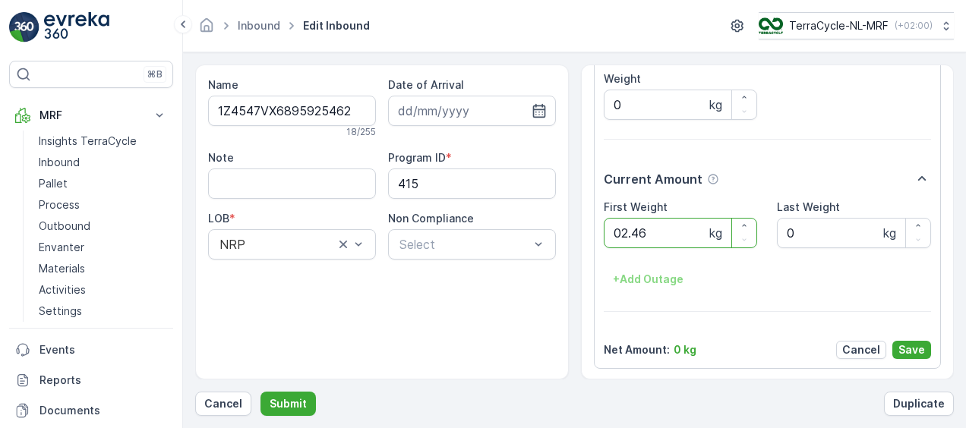
click at [260, 392] on button "Submit" at bounding box center [287, 404] width 55 height 24
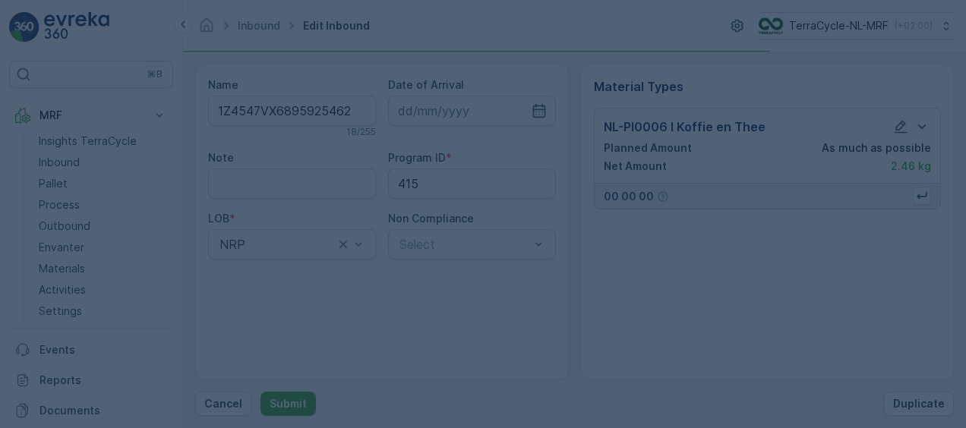
scroll to position [0, 0]
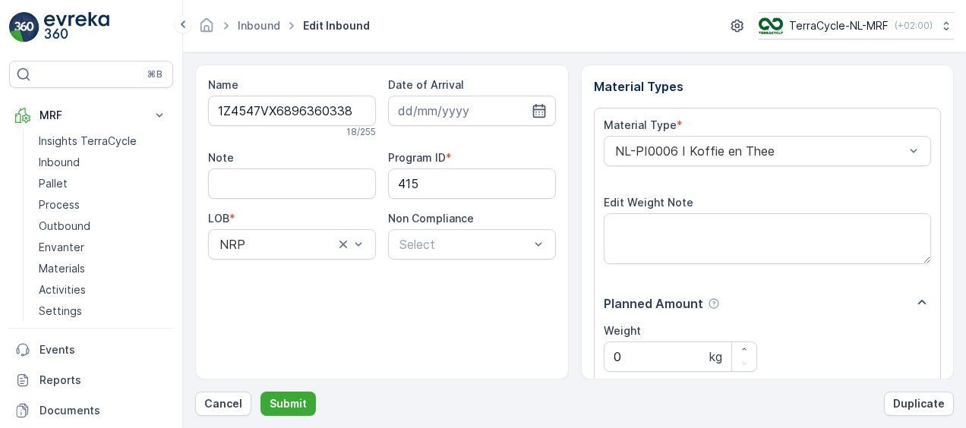
scroll to position [252, 0]
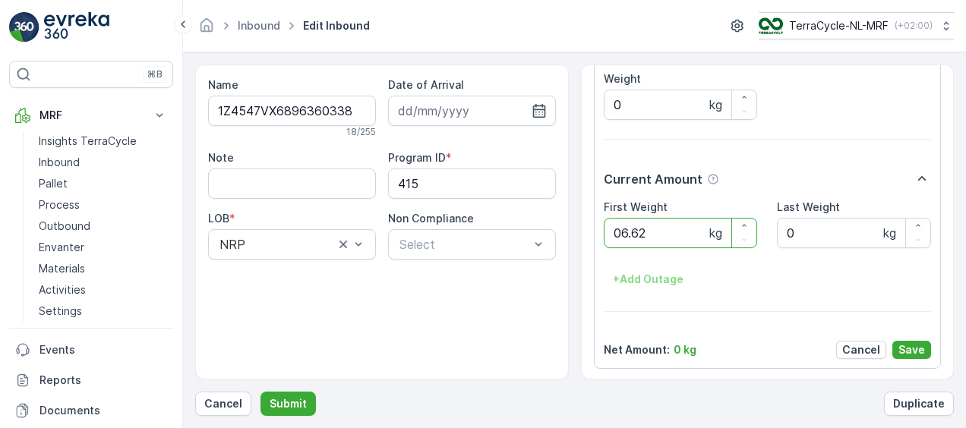
click at [260, 392] on button "Submit" at bounding box center [287, 404] width 55 height 24
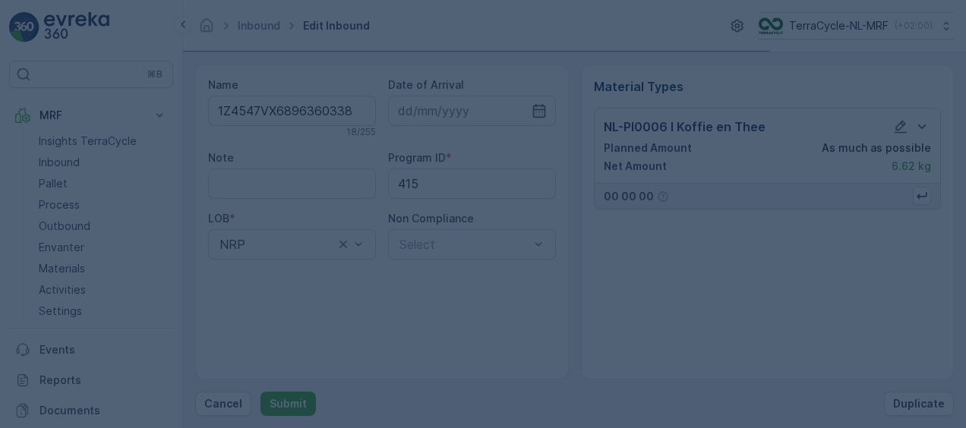
scroll to position [0, 0]
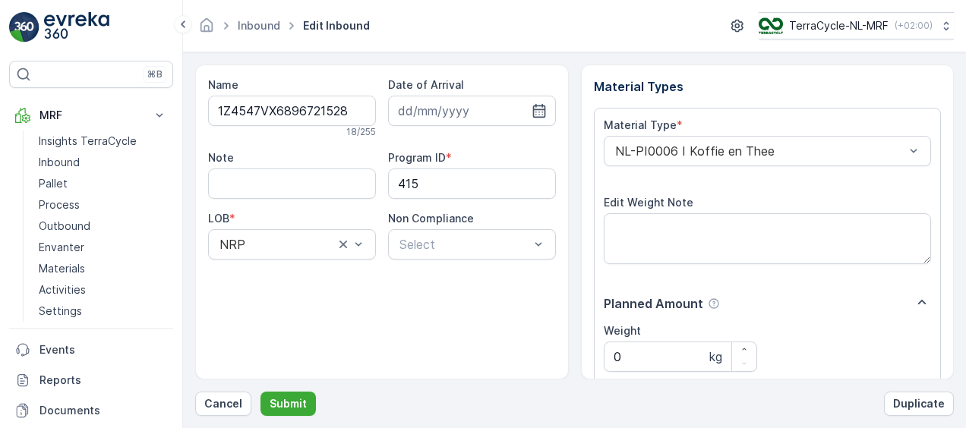
scroll to position [252, 0]
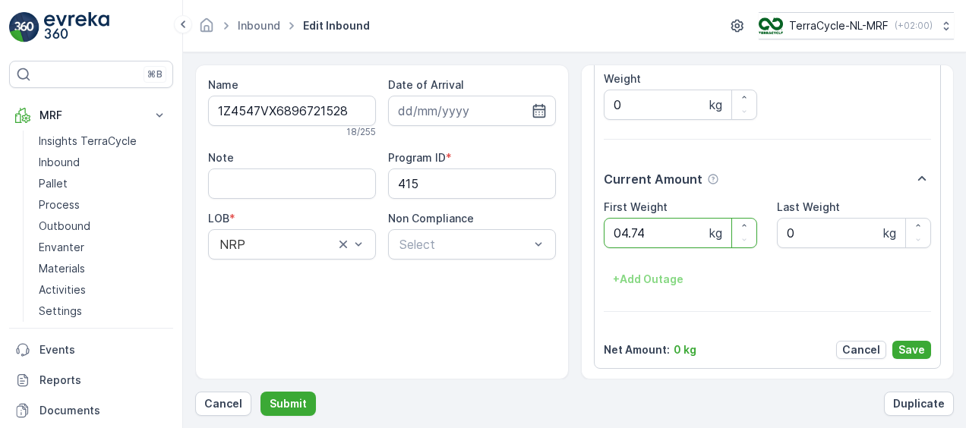
click at [260, 392] on button "Submit" at bounding box center [287, 404] width 55 height 24
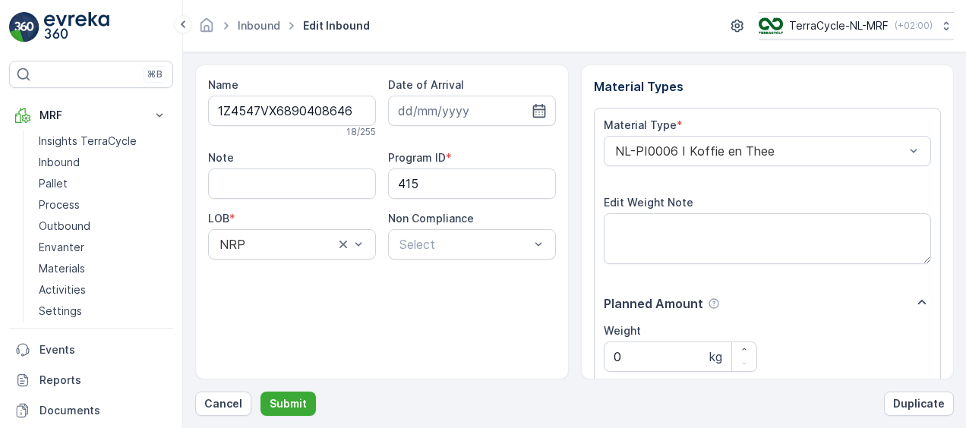
scroll to position [252, 0]
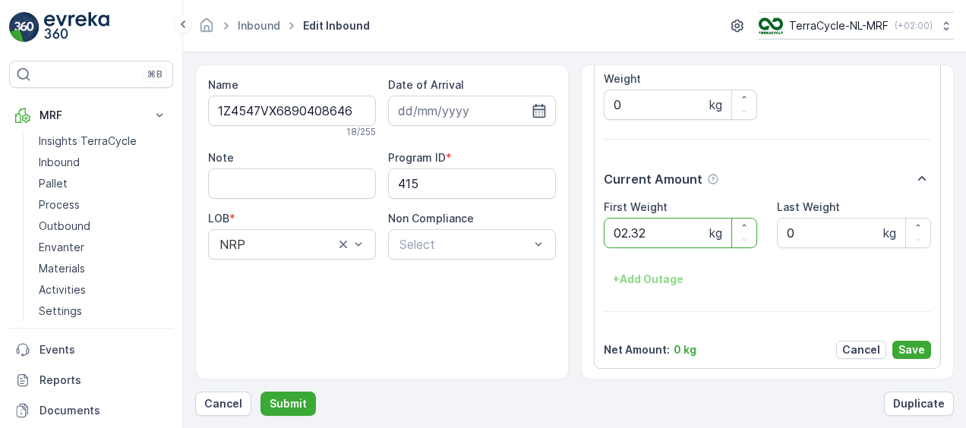
click at [260, 392] on button "Submit" at bounding box center [287, 404] width 55 height 24
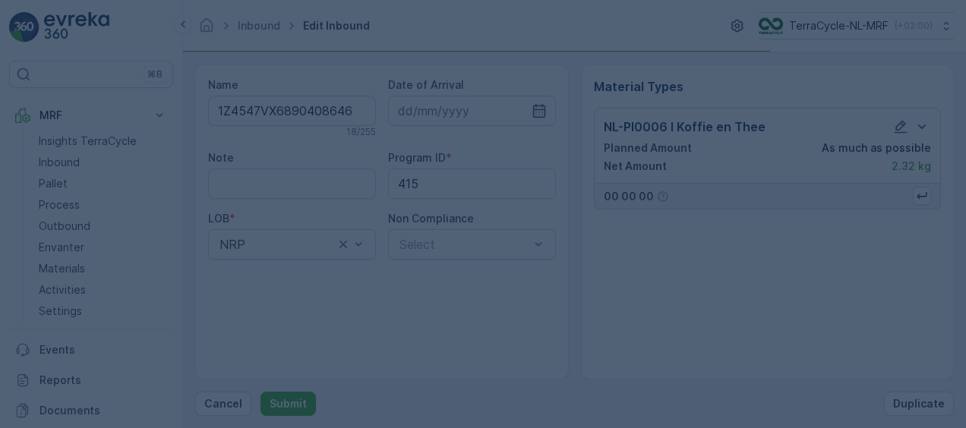
scroll to position [0, 0]
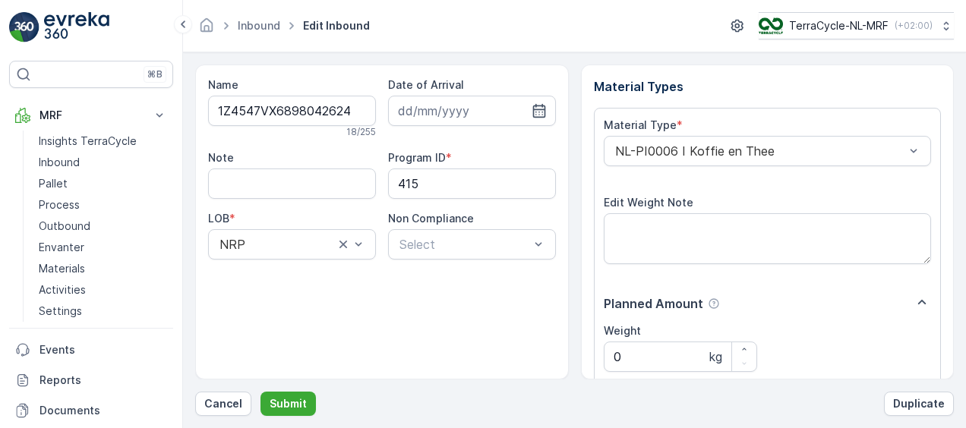
scroll to position [252, 0]
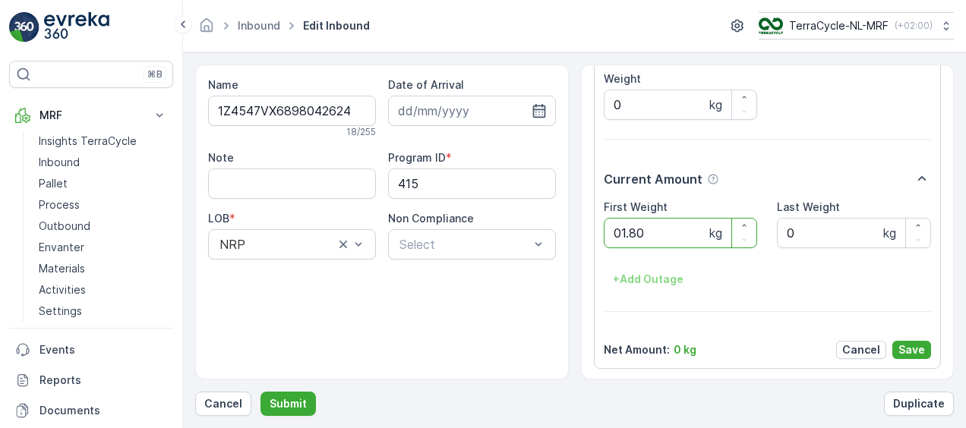
click at [260, 392] on button "Submit" at bounding box center [287, 404] width 55 height 24
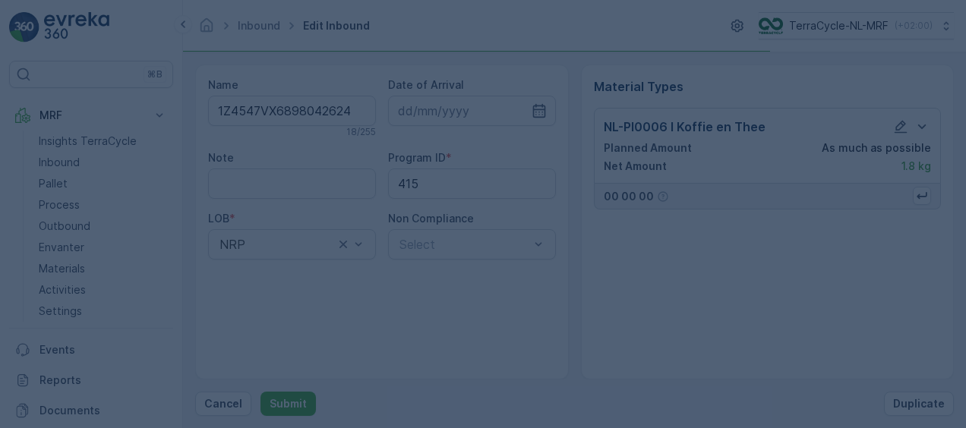
scroll to position [0, 0]
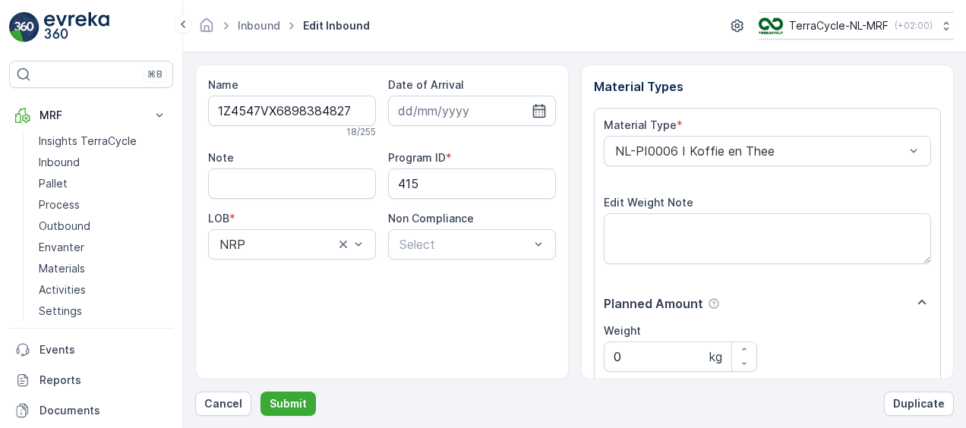
scroll to position [252, 0]
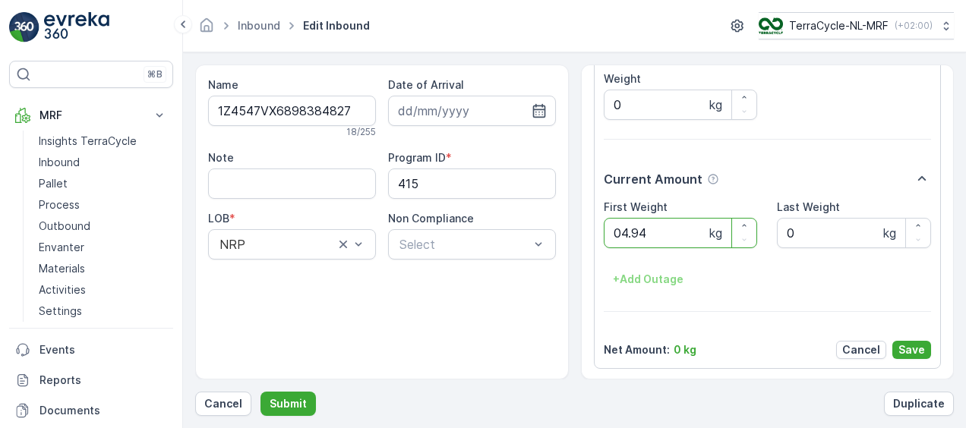
click at [260, 392] on button "Submit" at bounding box center [287, 404] width 55 height 24
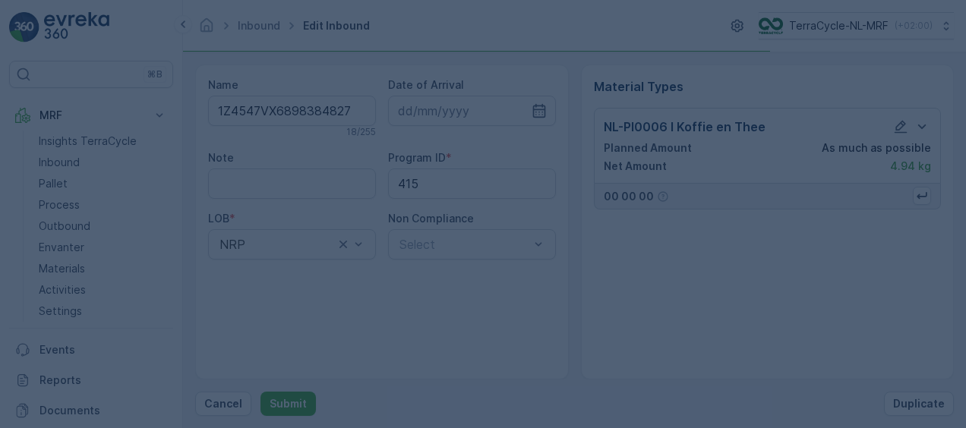
scroll to position [0, 0]
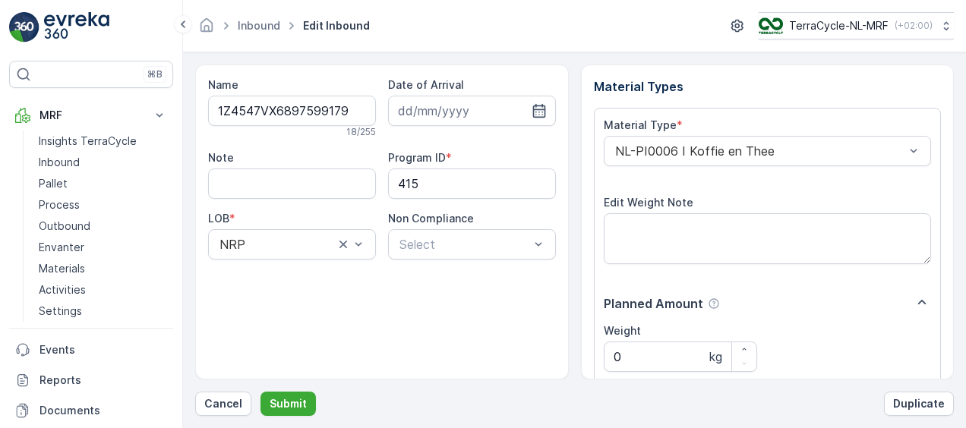
scroll to position [252, 0]
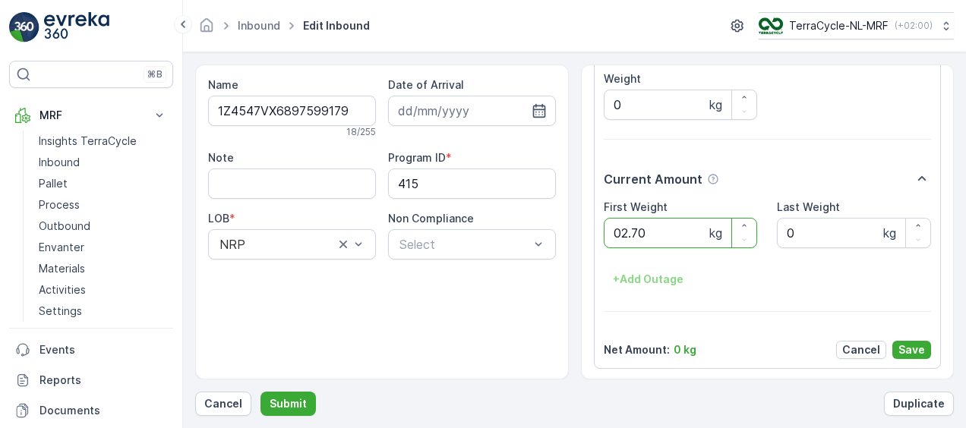
click at [260, 392] on button "Submit" at bounding box center [287, 404] width 55 height 24
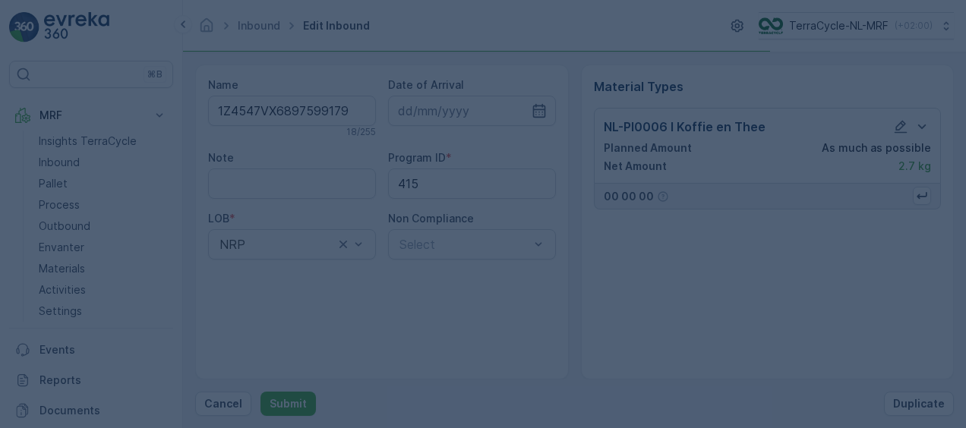
scroll to position [0, 0]
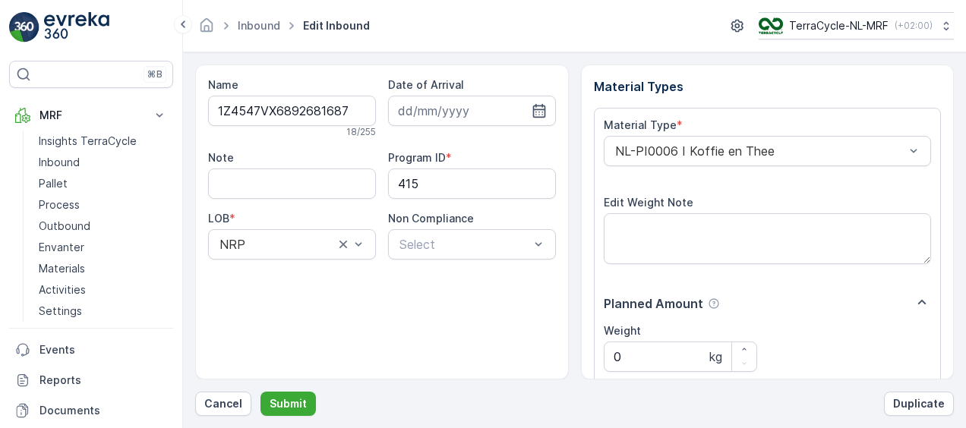
scroll to position [252, 0]
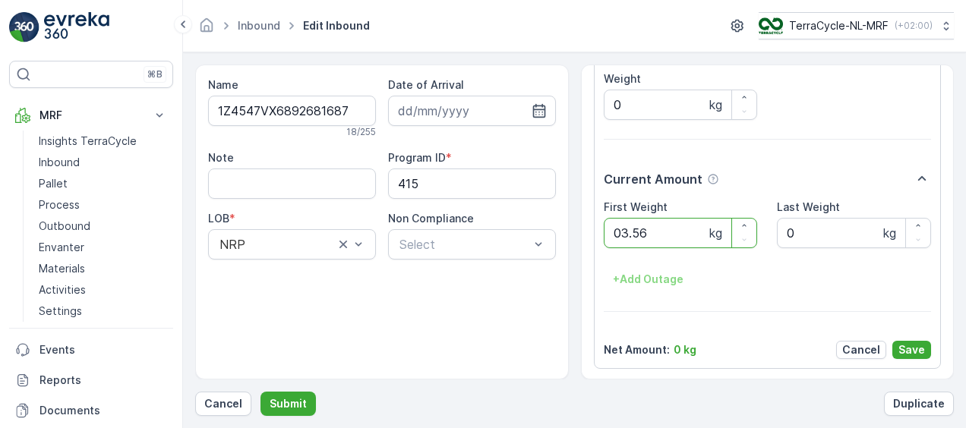
click at [260, 392] on button "Submit" at bounding box center [287, 404] width 55 height 24
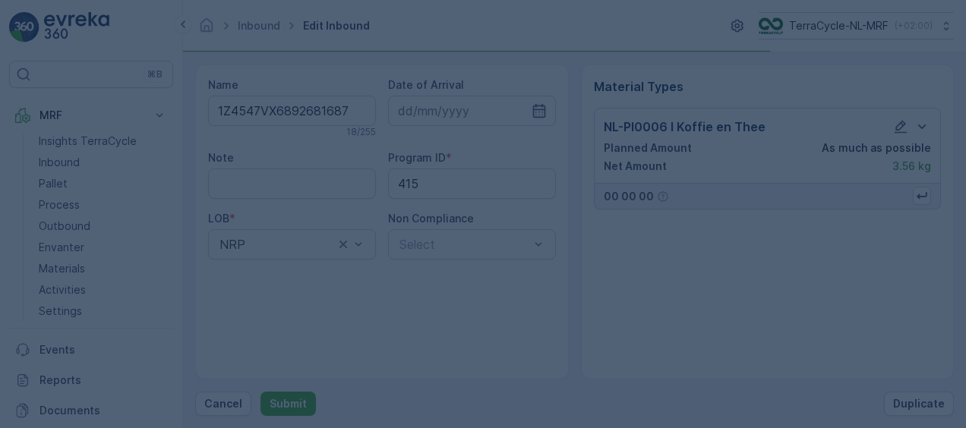
scroll to position [0, 0]
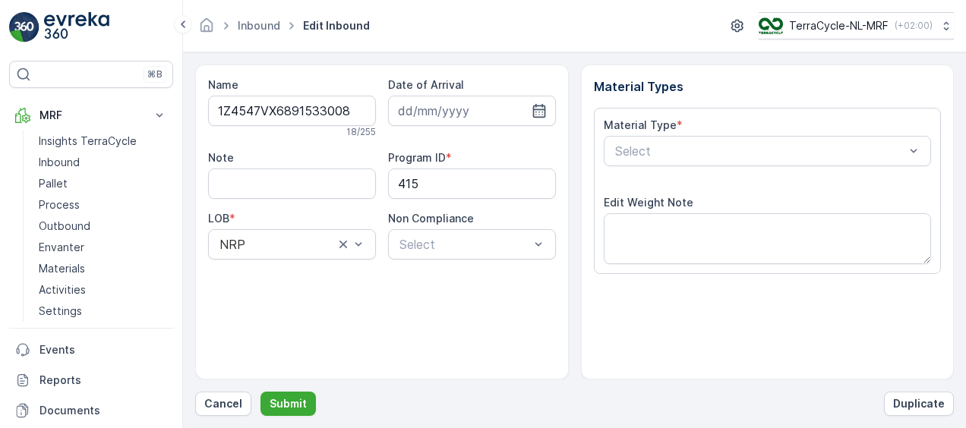
scroll to position [252, 0]
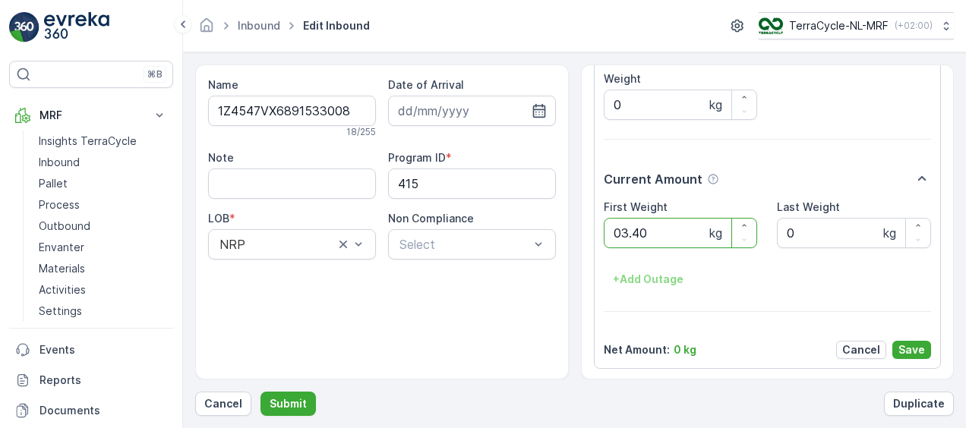
click at [260, 392] on button "Submit" at bounding box center [287, 404] width 55 height 24
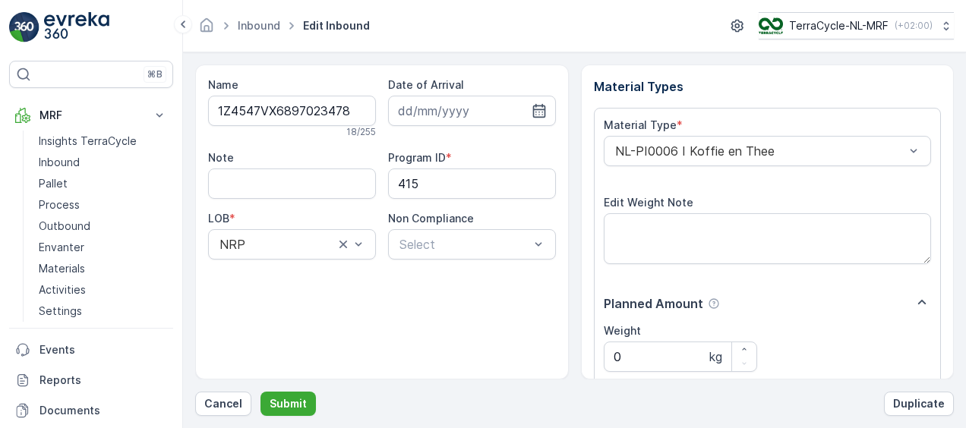
scroll to position [252, 0]
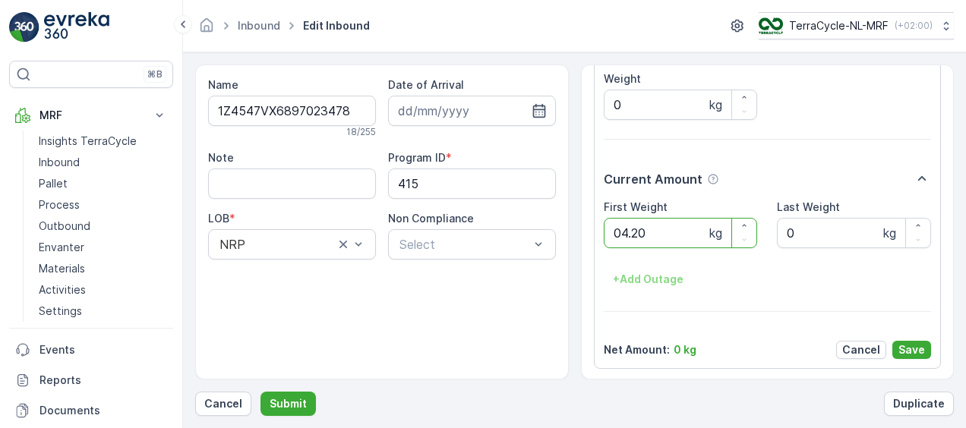
click at [260, 392] on button "Submit" at bounding box center [287, 404] width 55 height 24
